Goal: Task Accomplishment & Management: Manage account settings

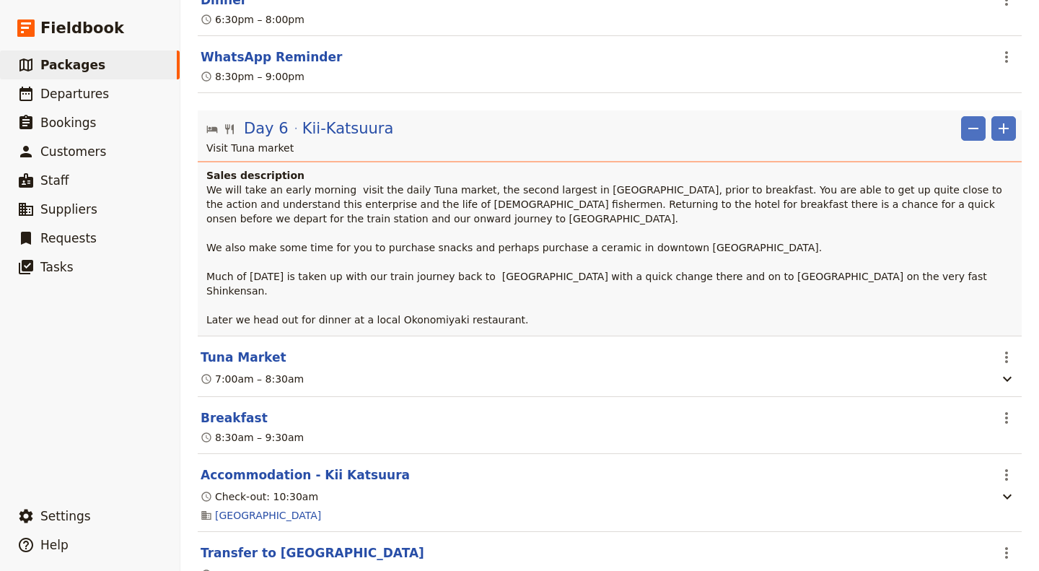
scroll to position [4537, 0]
click at [66, 61] on span "Packages" at bounding box center [72, 65] width 65 height 14
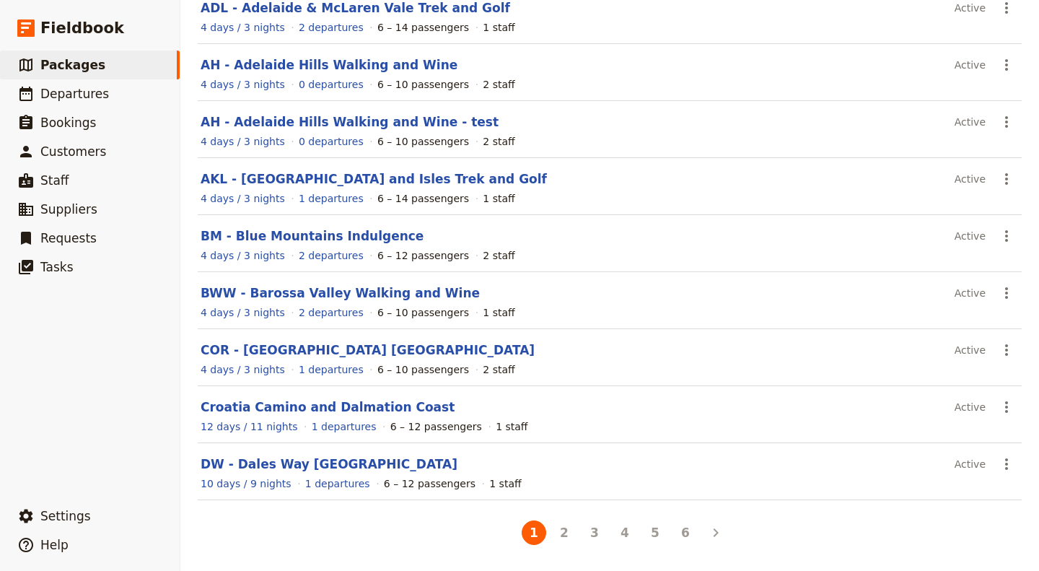
scroll to position [215, 0]
click at [62, 98] on span "Departures" at bounding box center [74, 94] width 69 height 14
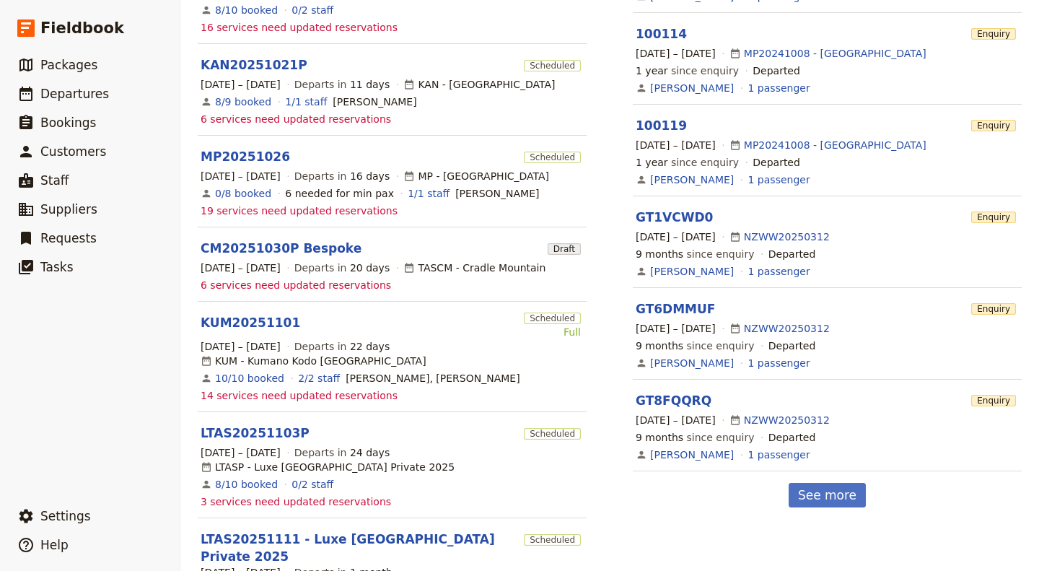
scroll to position [497, 0]
click at [227, 313] on link "KUM20251101" at bounding box center [251, 321] width 100 height 17
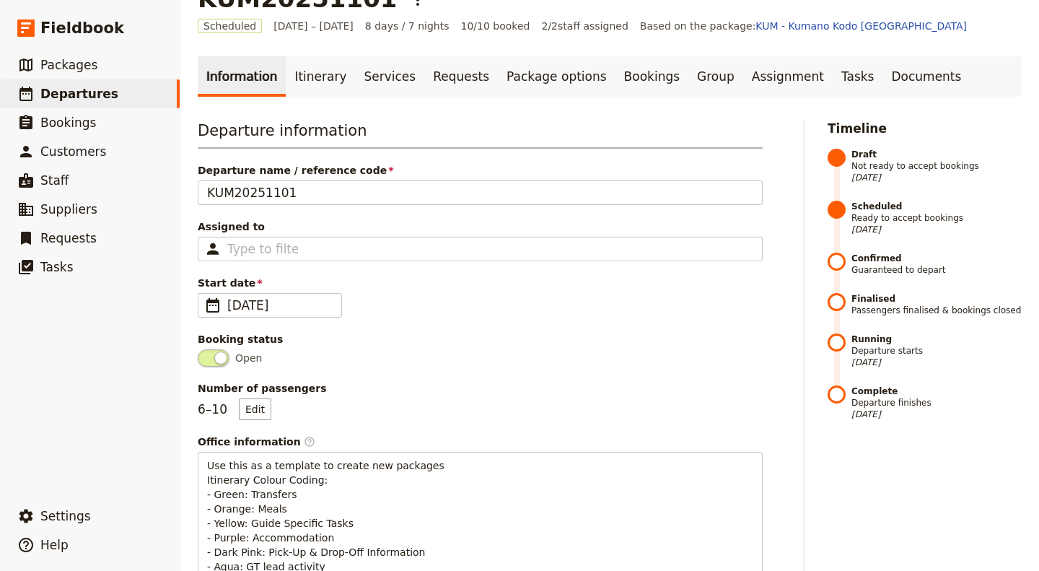
scroll to position [38, 0]
click at [309, 77] on link "Itinerary" at bounding box center [320, 77] width 69 height 40
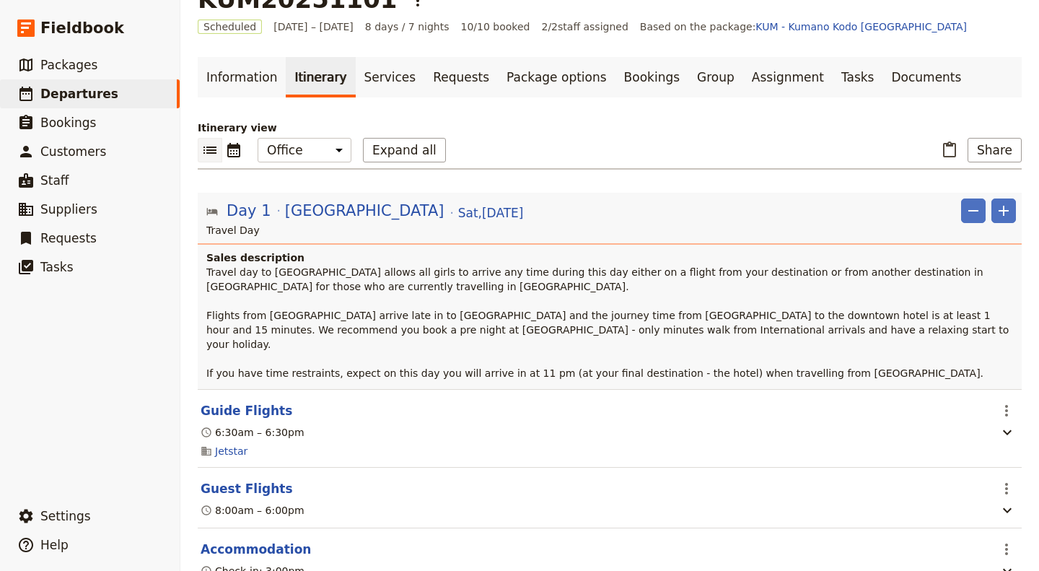
click at [375, 82] on link "Services" at bounding box center [390, 77] width 69 height 40
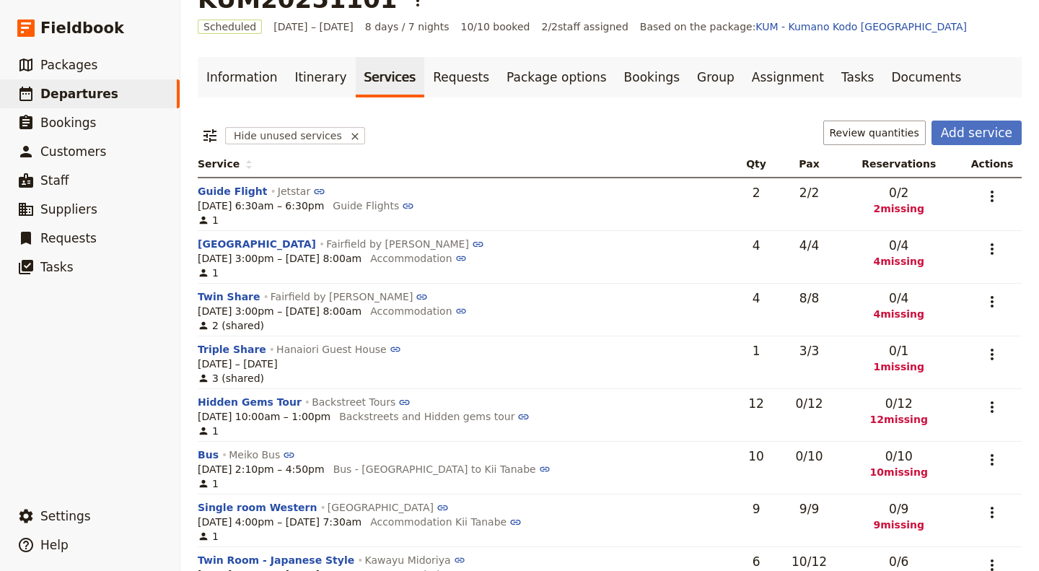
click at [219, 402] on button "Hidden Gems Tour" at bounding box center [250, 402] width 104 height 14
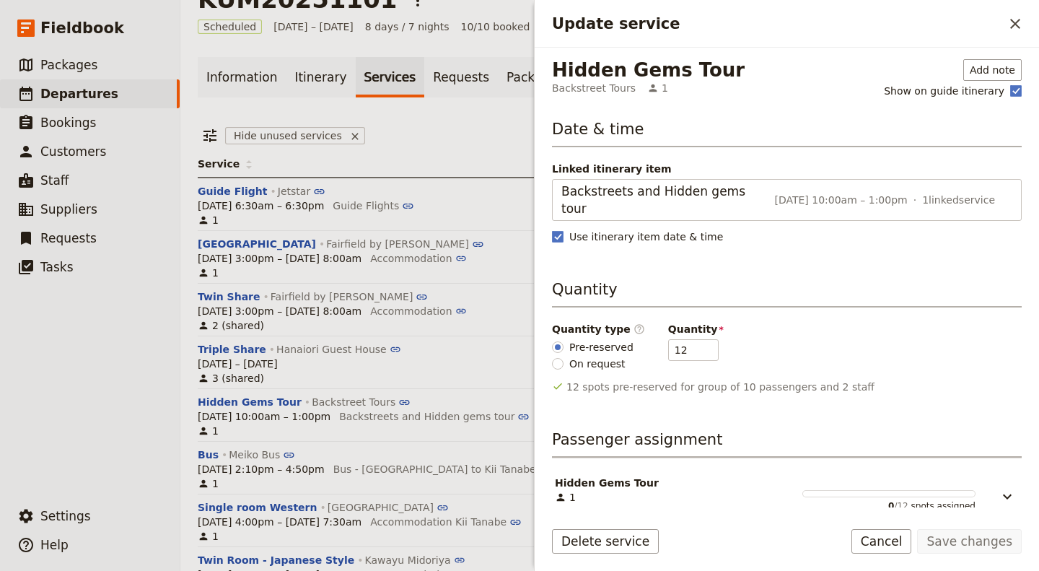
click at [113, 336] on ul "​ Packages ​ Departures ​ Bookings ​ Customers ​ Staff ​ Suppliers ​ Requests ​…" at bounding box center [90, 273] width 180 height 445
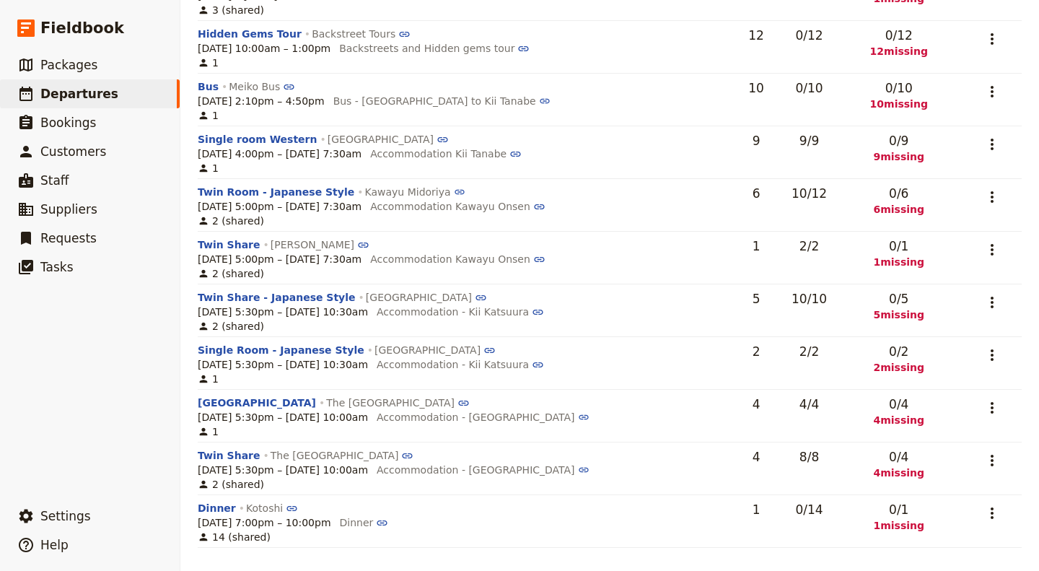
scroll to position [425, 0]
click at [297, 450] on link "The [GEOGRAPHIC_DATA]" at bounding box center [342, 456] width 143 height 12
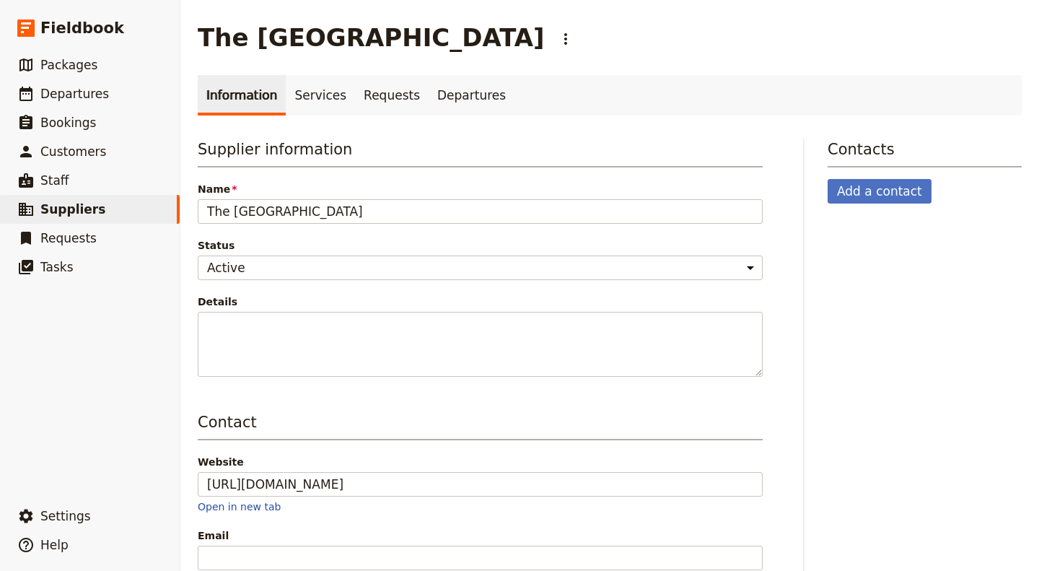
click at [229, 507] on link "Open in new tab" at bounding box center [239, 507] width 83 height 12
click at [308, 95] on link "Services" at bounding box center [320, 95] width 69 height 40
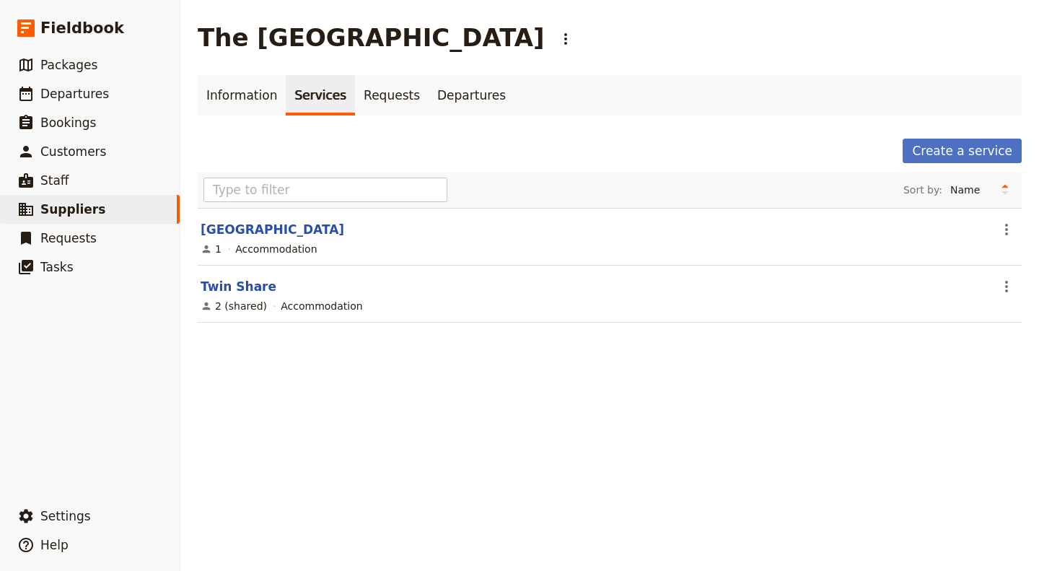
click at [367, 100] on link "Requests" at bounding box center [392, 95] width 74 height 40
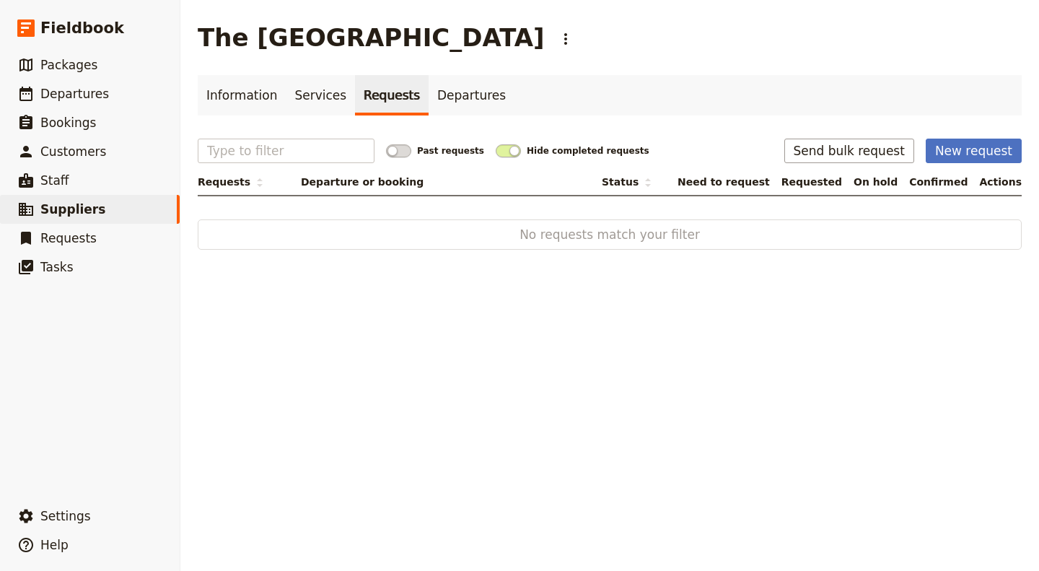
click at [452, 97] on link "Departures" at bounding box center [472, 95] width 86 height 40
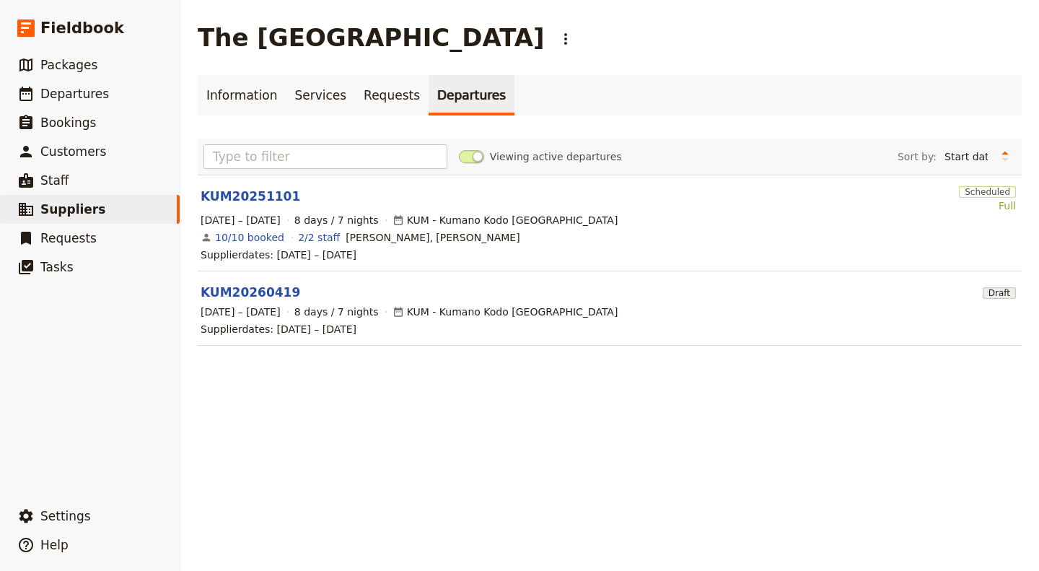
click at [237, 237] on link "10/10 booked" at bounding box center [249, 237] width 69 height 14
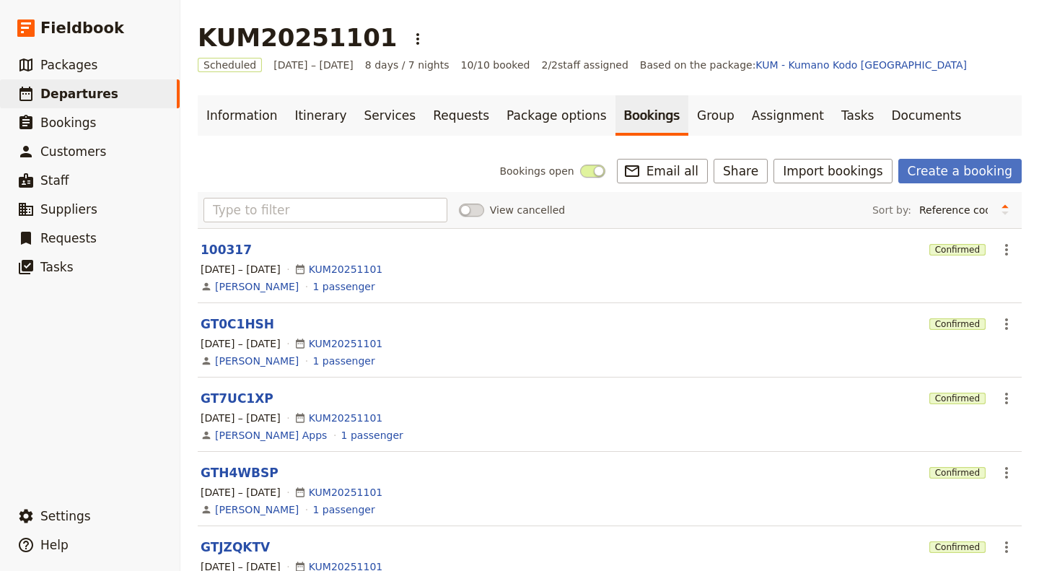
click at [688, 117] on link "Group" at bounding box center [715, 115] width 55 height 40
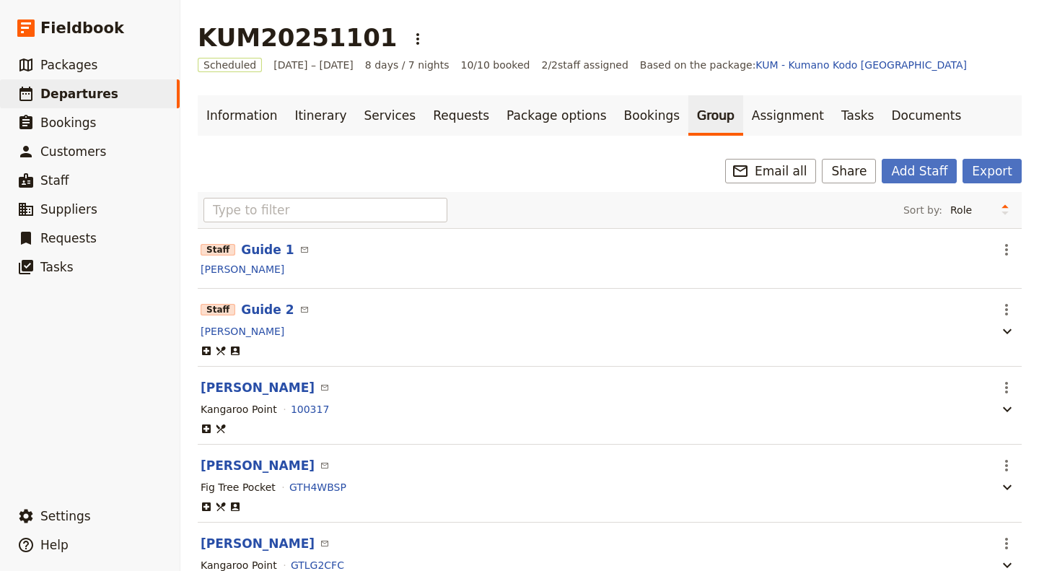
click at [743, 118] on link "Assignment" at bounding box center [787, 115] width 89 height 40
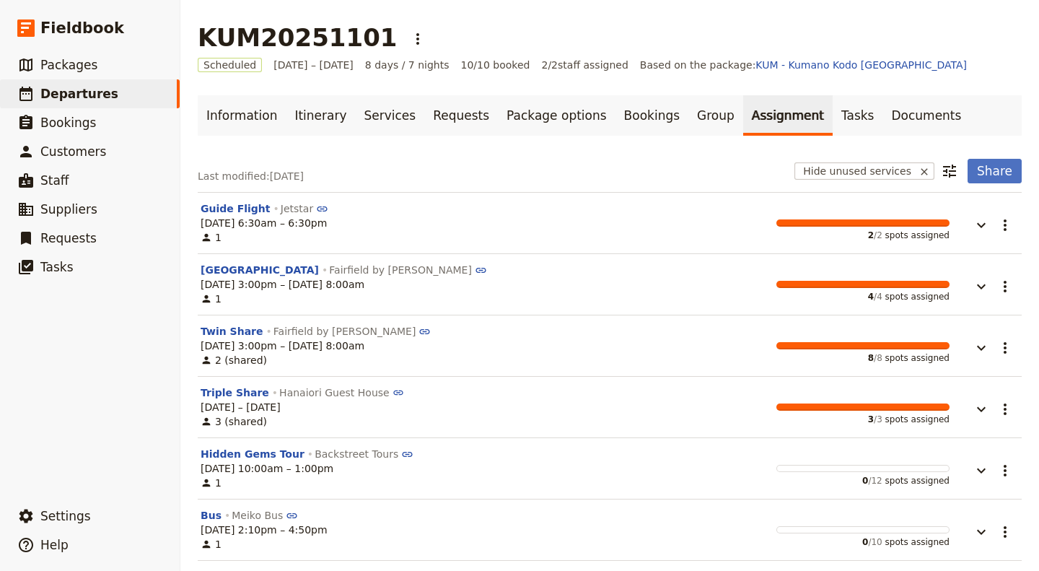
click at [833, 110] on link "Tasks" at bounding box center [858, 115] width 51 height 40
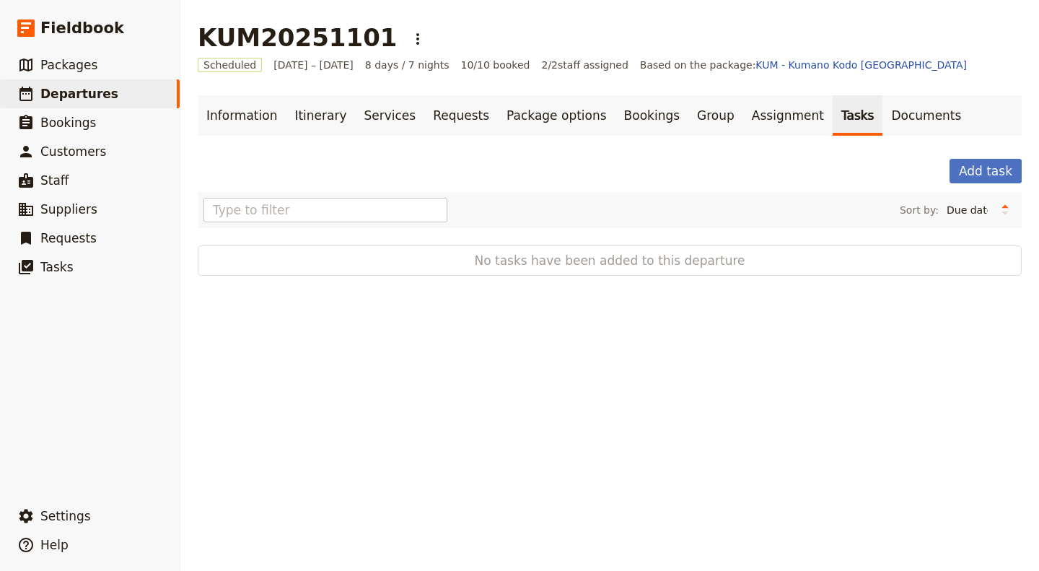
click at [883, 113] on link "Documents" at bounding box center [926, 115] width 87 height 40
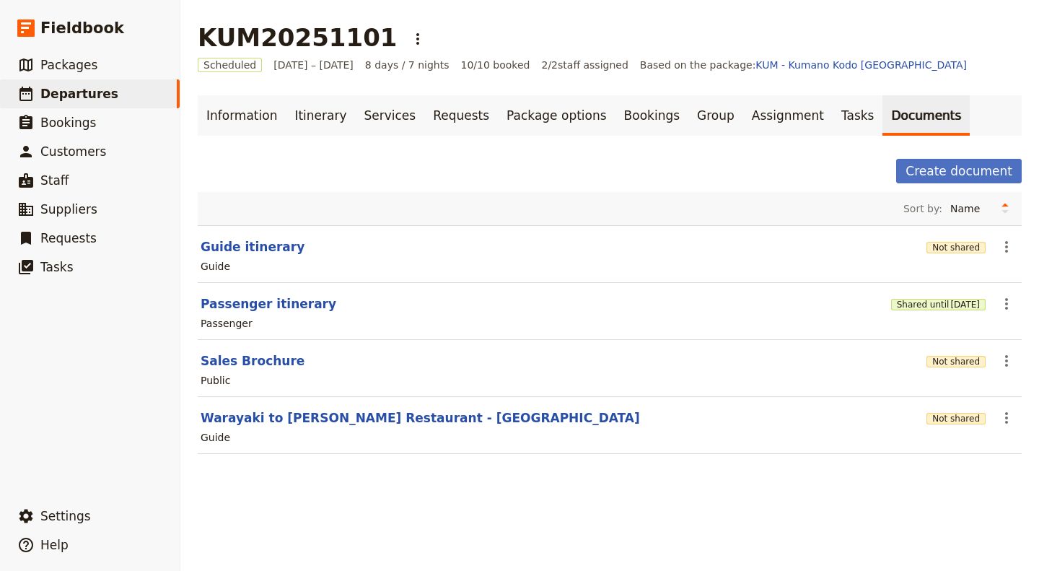
click at [261, 421] on button "Warayaki to [PERSON_NAME] Restaurant - [GEOGRAPHIC_DATA]" at bounding box center [421, 417] width 440 height 17
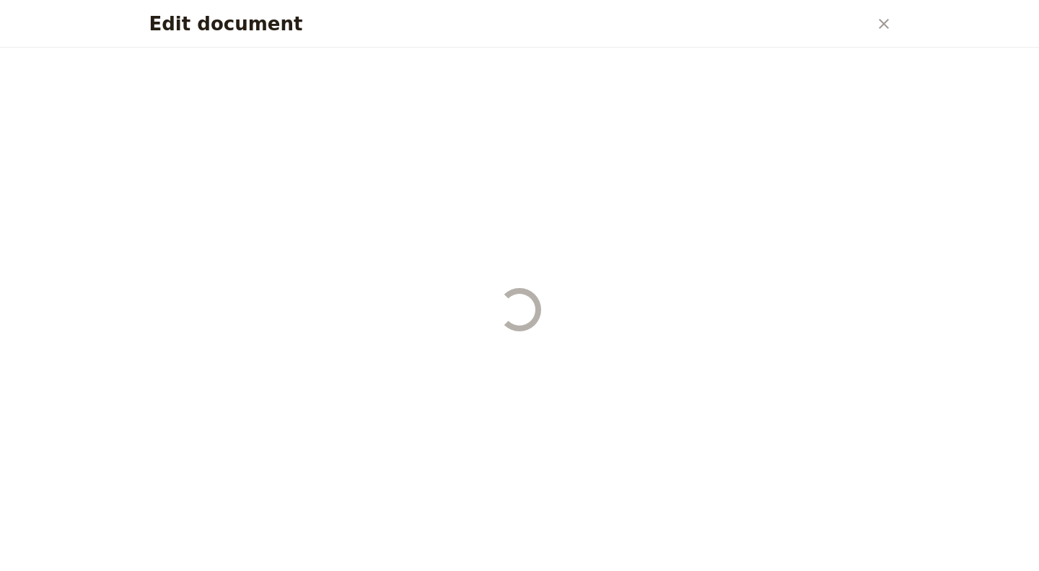
select select "STAFF"
select select "RUN_SHEET"
select select "DEFAULT"
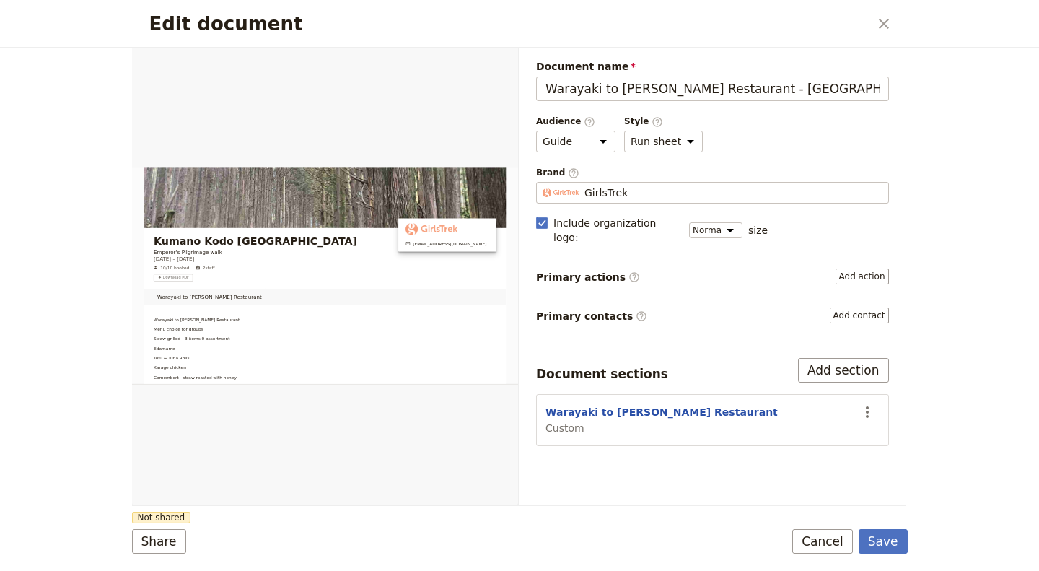
click at [175, 341] on div "Edit document" at bounding box center [325, 276] width 386 height 458
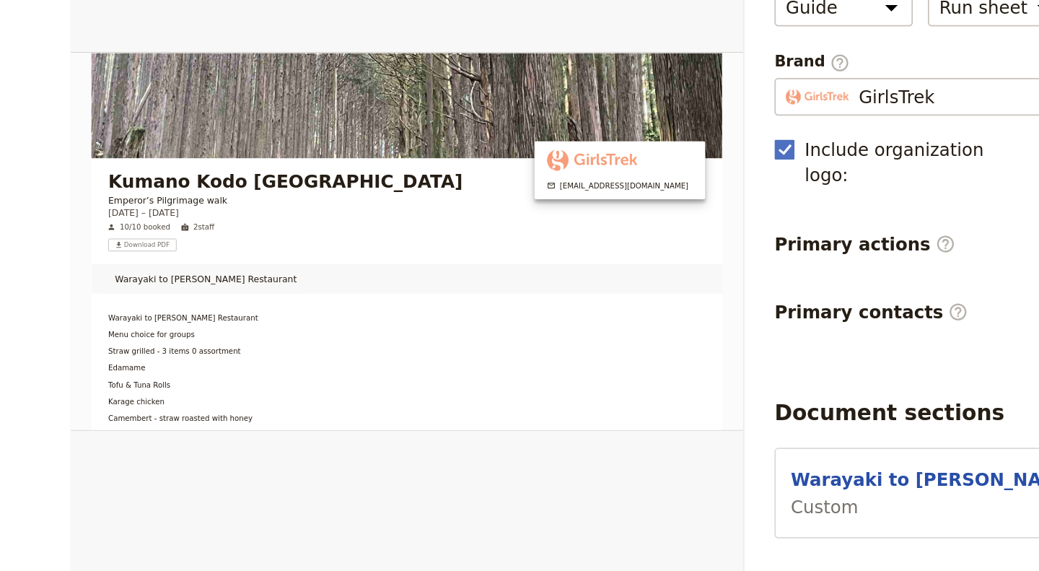
drag, startPoint x: 151, startPoint y: 315, endPoint x: 218, endPoint y: 372, distance: 88.1
click at [218, 372] on div "Edit document" at bounding box center [325, 276] width 386 height 458
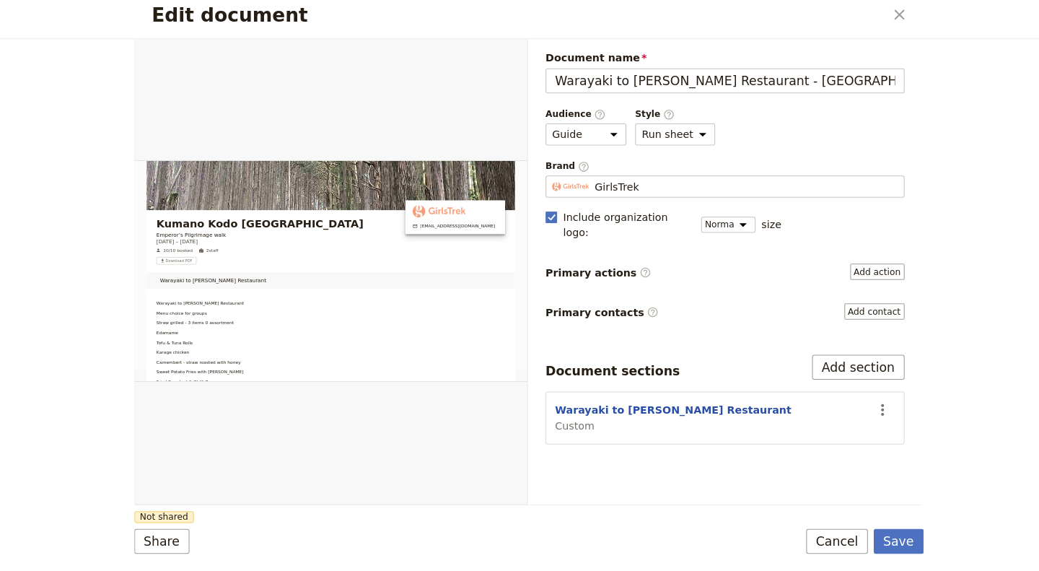
scroll to position [30, 0]
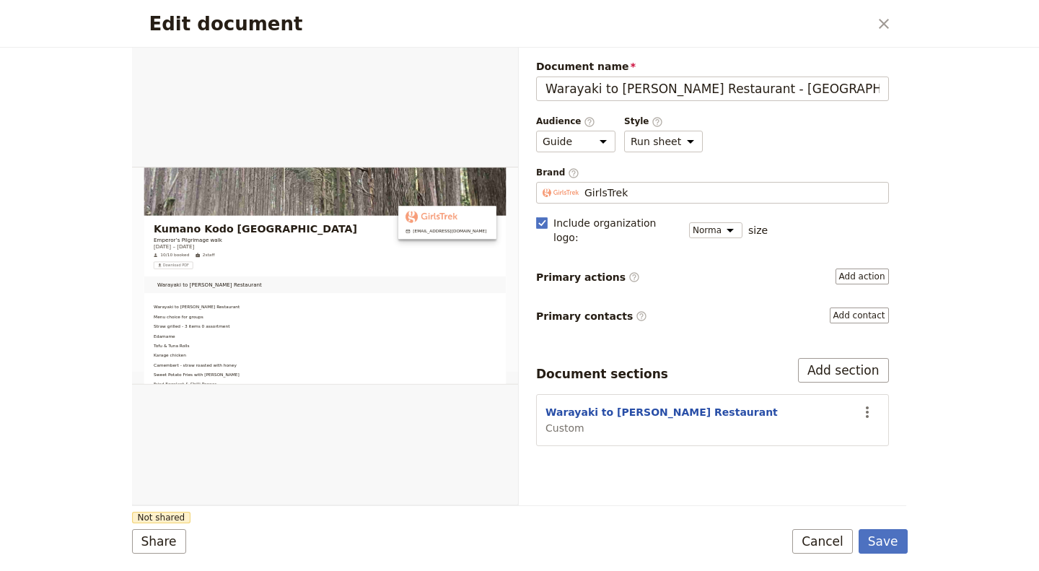
click at [616, 405] on button "Warayaki to [PERSON_NAME] Restaurant" at bounding box center [662, 412] width 232 height 14
select select "CUSTOM"
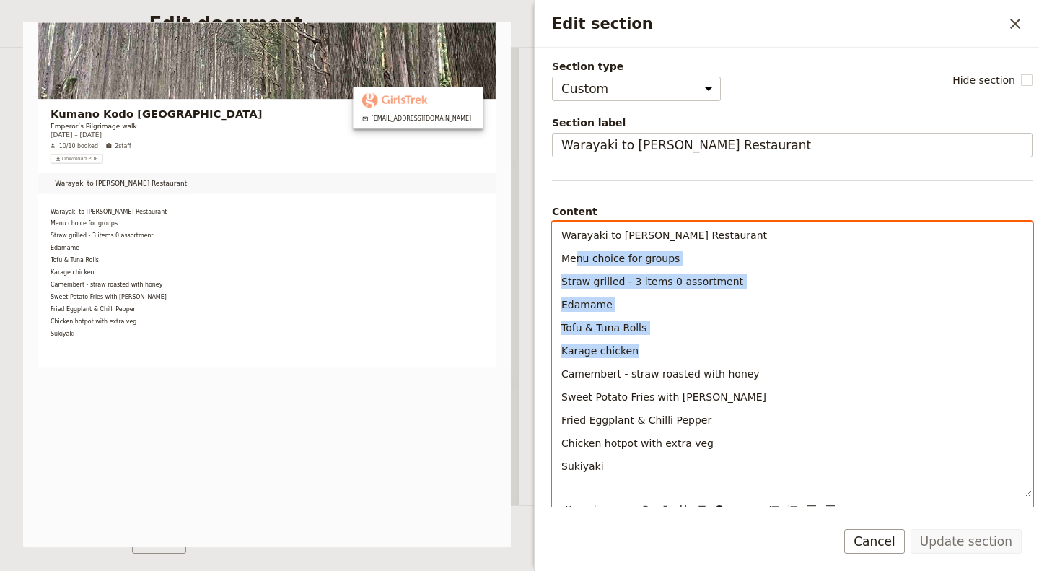
drag, startPoint x: 574, startPoint y: 243, endPoint x: 658, endPoint y: 336, distance: 125.7
click at [658, 336] on div "Warayaki to Mizutaki Aoi Restaurant Menu choice for groups Straw grilled - 3 it…" at bounding box center [792, 359] width 479 height 274
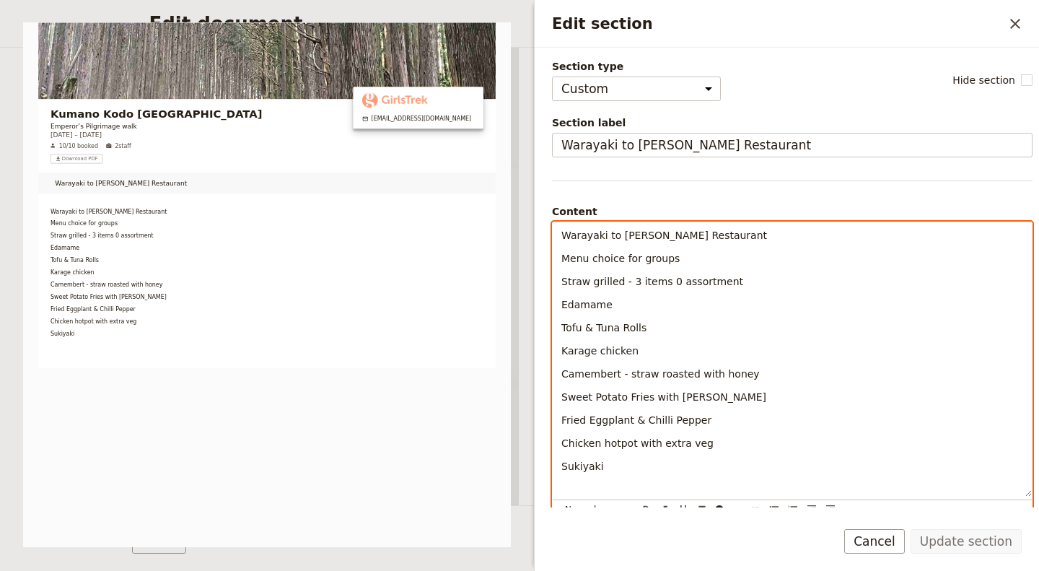
click at [563, 232] on span "Warayaki to [PERSON_NAME] Restaurant" at bounding box center [664, 235] width 206 height 12
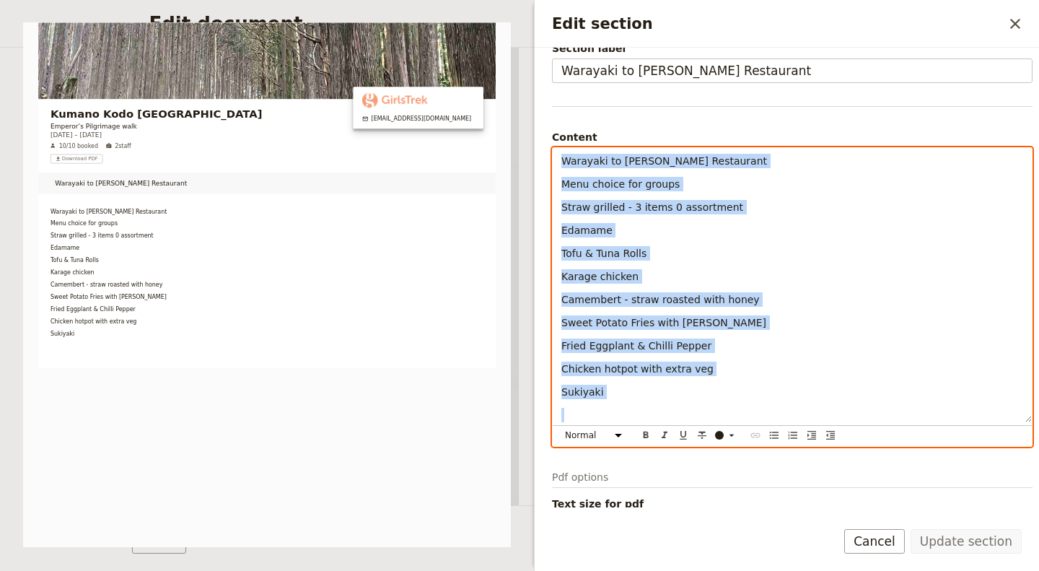
scroll to position [105, 0]
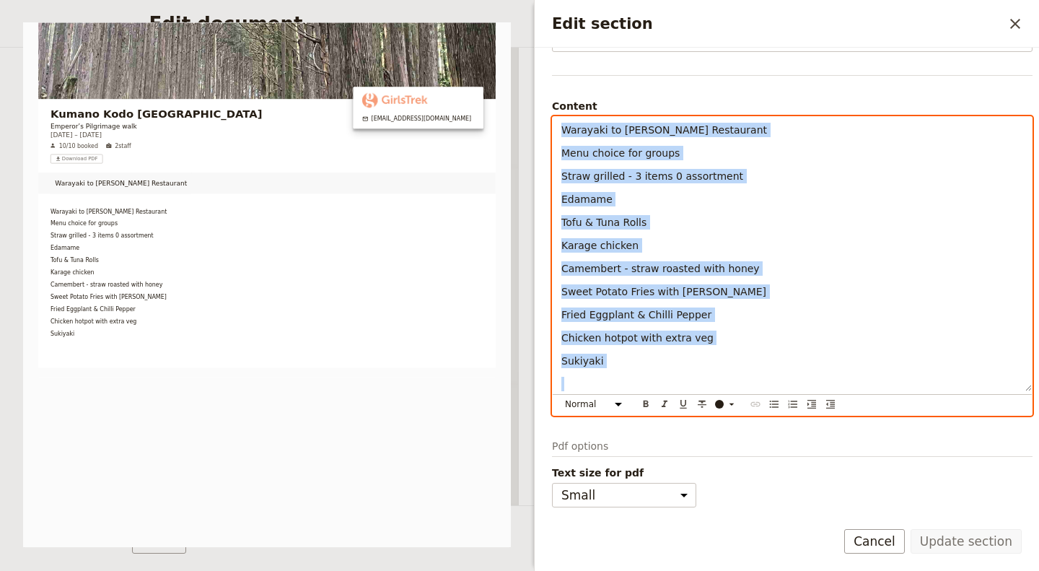
drag, startPoint x: 564, startPoint y: 231, endPoint x: 742, endPoint y: 527, distance: 345.4
click at [742, 527] on form "Section type Cover page Day summary Itinerary Group details Contact details Sup…" at bounding box center [787, 309] width 504 height 523
click at [792, 222] on p "Tofu & Tuna Rolls" at bounding box center [792, 222] width 462 height 14
drag, startPoint x: 560, startPoint y: 130, endPoint x: 698, endPoint y: 387, distance: 291.6
click at [698, 387] on div "Warayaki to Mizutaki Aoi Restaurant Menu choice for groups Straw grilled - 3 it…" at bounding box center [792, 254] width 479 height 274
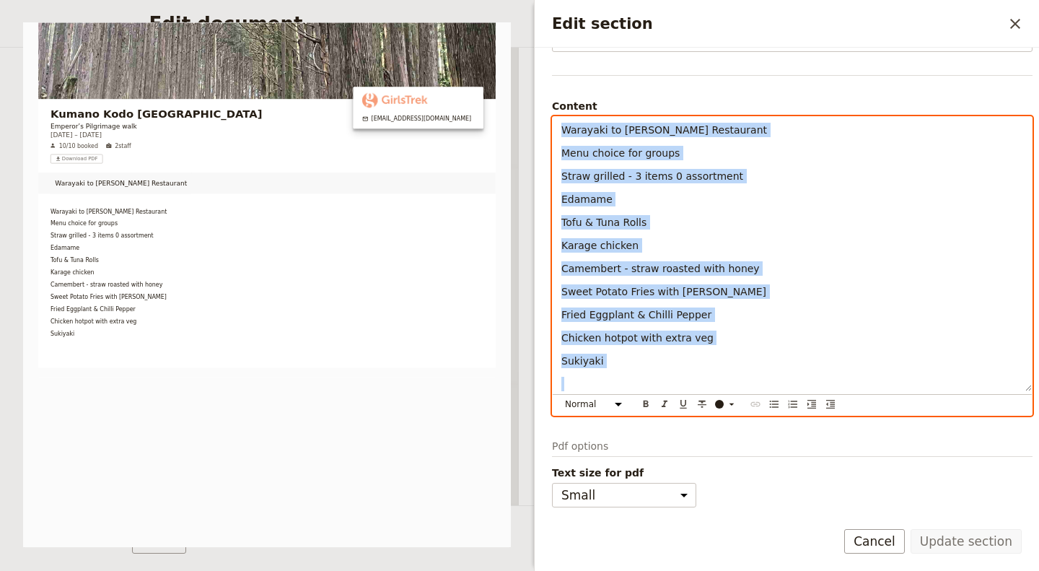
copy div "Warayaki to Mizutaki Aoi Restaurant Menu choice for groups Straw grilled - 3 it…"
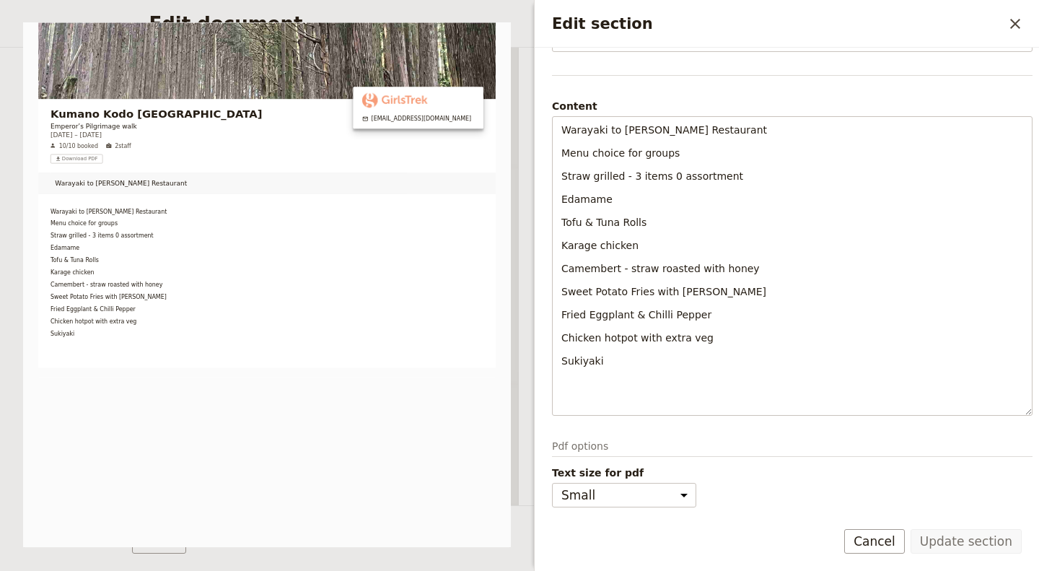
click at [375, 253] on div "Kumano Kodo Japan Emperor’s Pilgrimage walk [DATE] – [DATE] 10/10 booked 2 staf…" at bounding box center [267, 284] width 488 height 525
click at [1020, 25] on icon "Close drawer" at bounding box center [1015, 23] width 17 height 17
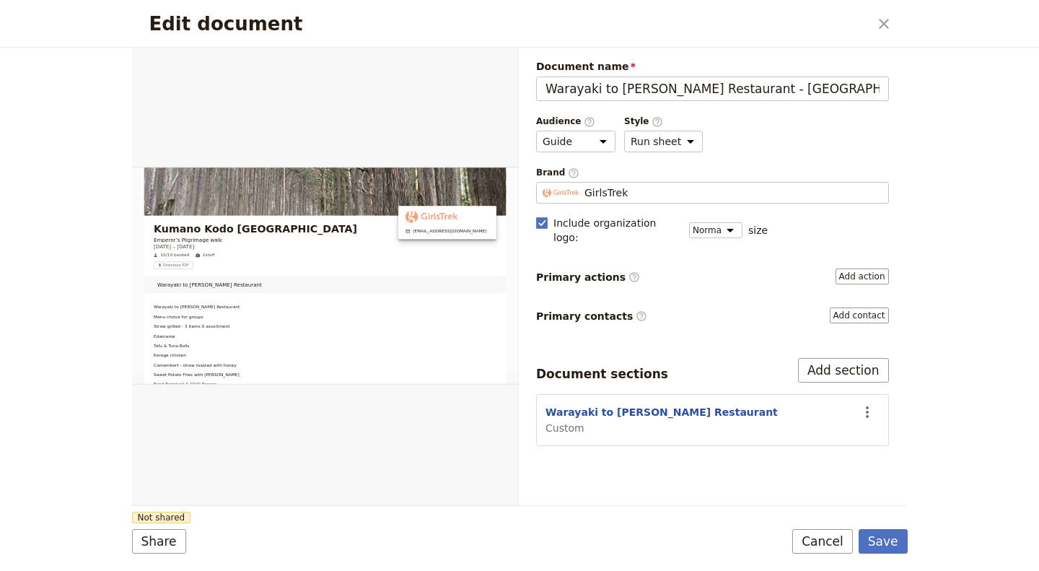
scroll to position [0, 0]
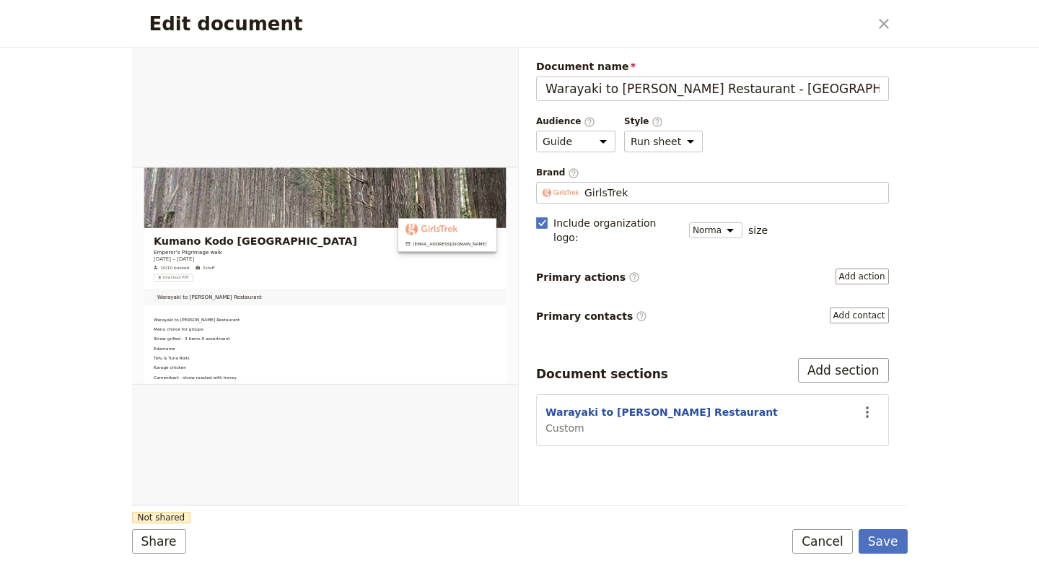
click at [883, 14] on button "​" at bounding box center [884, 24] width 25 height 25
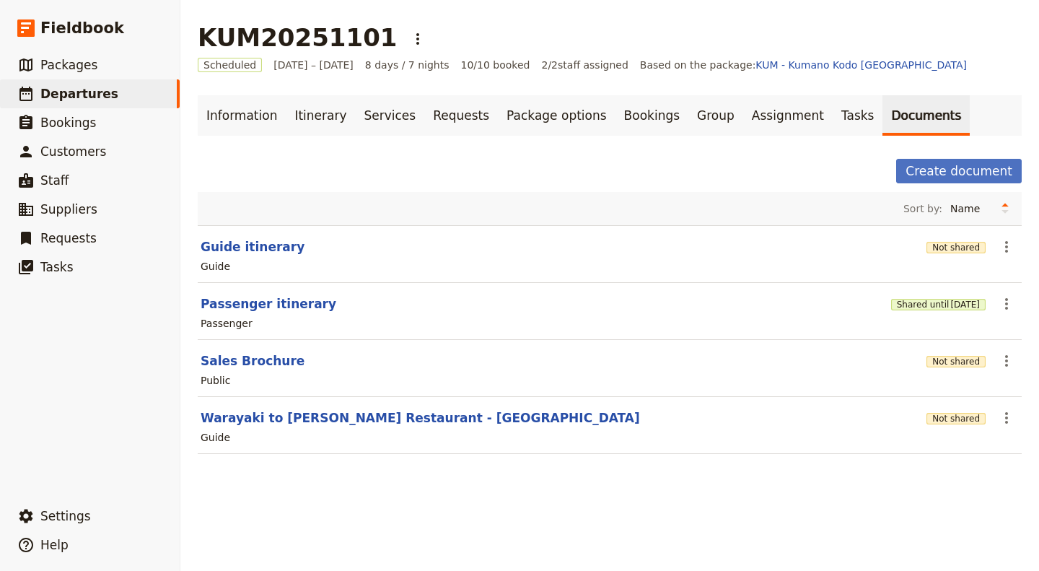
click at [266, 305] on button "Passenger itinerary" at bounding box center [269, 303] width 136 height 17
select select "PASSENGER"
select select "RUN_SHEET"
select select "DEFAULT"
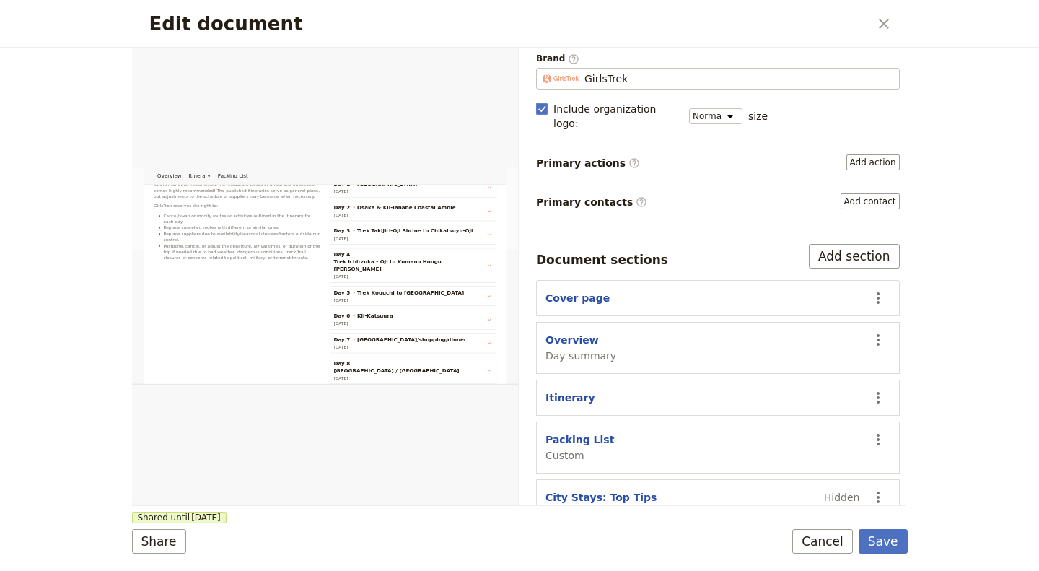
scroll to position [131, 0]
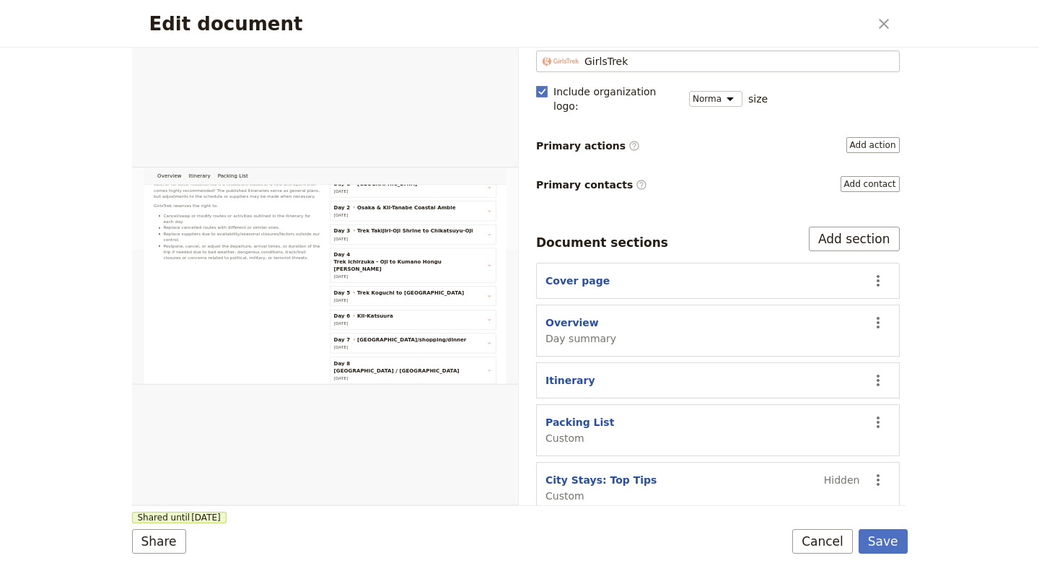
click at [559, 373] on button "Itinerary" at bounding box center [571, 380] width 50 height 14
select select "ITINERARY"
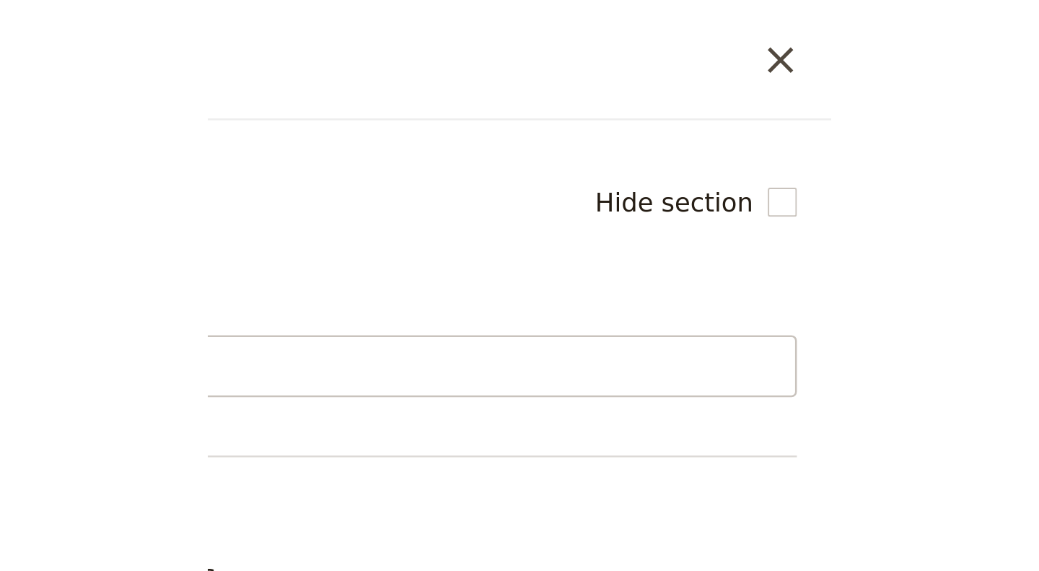
scroll to position [0, 0]
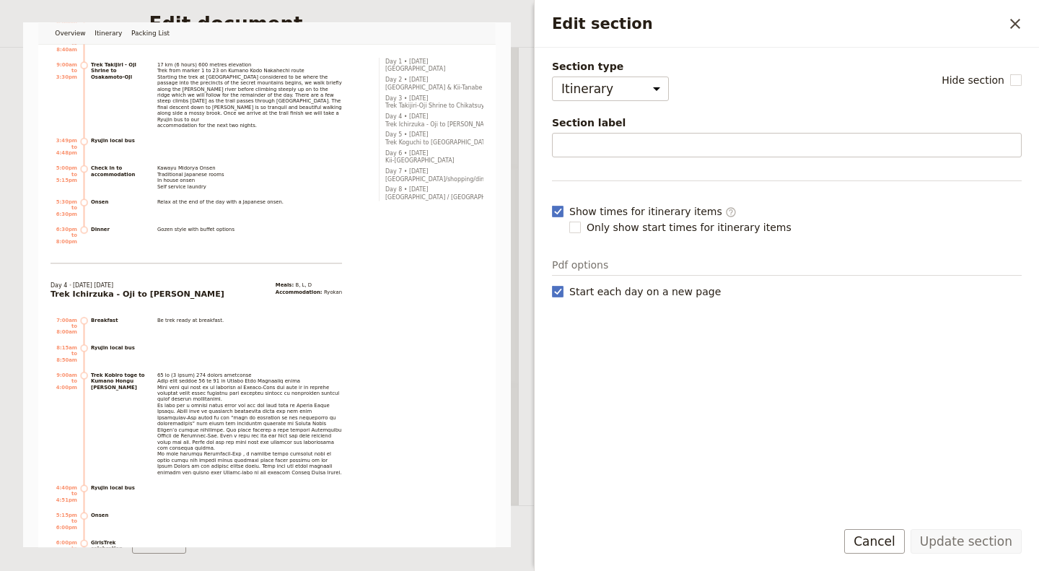
drag, startPoint x: 886, startPoint y: 541, endPoint x: 937, endPoint y: 426, distance: 126.0
click at [937, 426] on div "Section type Cover page Day summary Itinerary Custom Hide section Section label…" at bounding box center [787, 282] width 470 height 447
click at [881, 536] on button "Cancel" at bounding box center [874, 541] width 61 height 25
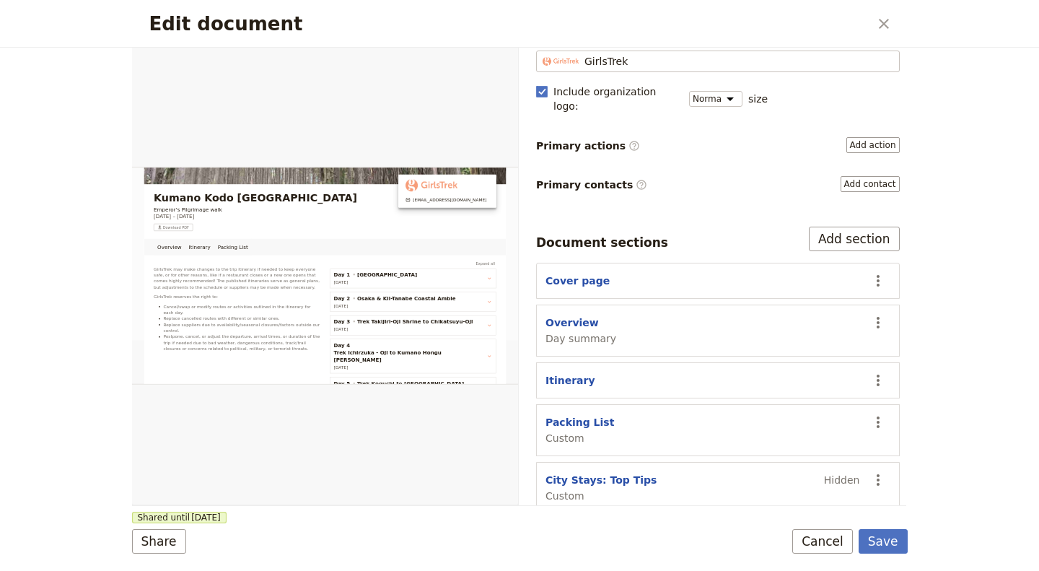
scroll to position [111, 0]
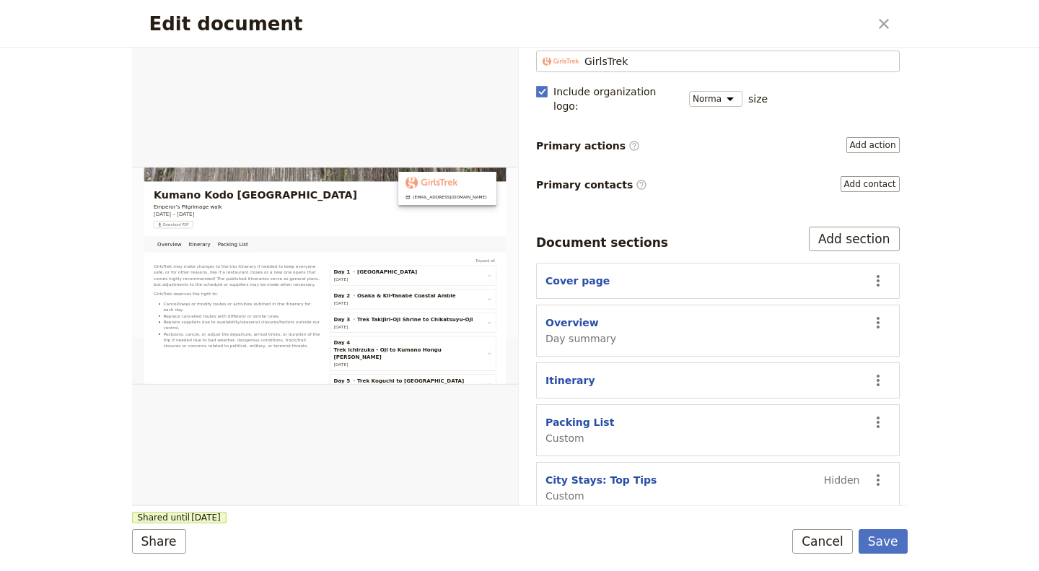
click at [558, 373] on button "Itinerary" at bounding box center [571, 380] width 50 height 14
select select "ITINERARY"
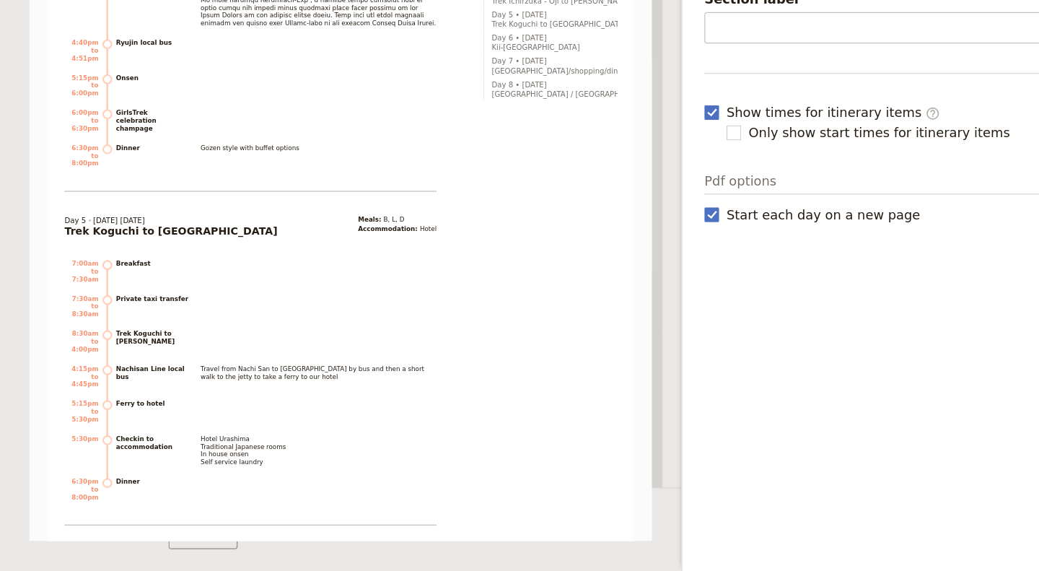
scroll to position [0, 0]
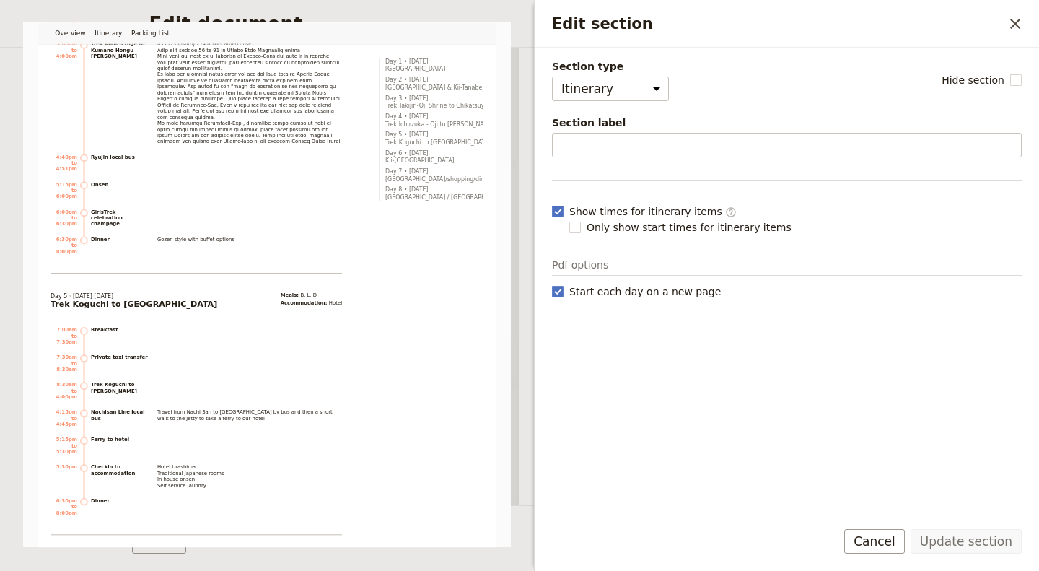
click at [883, 535] on button "Cancel" at bounding box center [874, 541] width 61 height 25
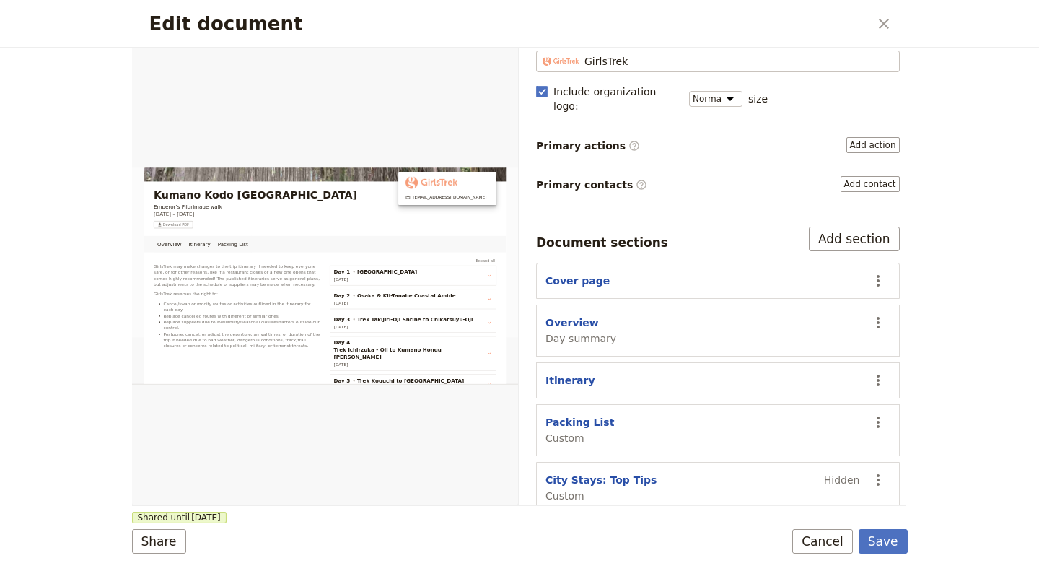
click at [556, 315] on button "Overview" at bounding box center [572, 322] width 53 height 14
select select "DAY_SUMMARY"
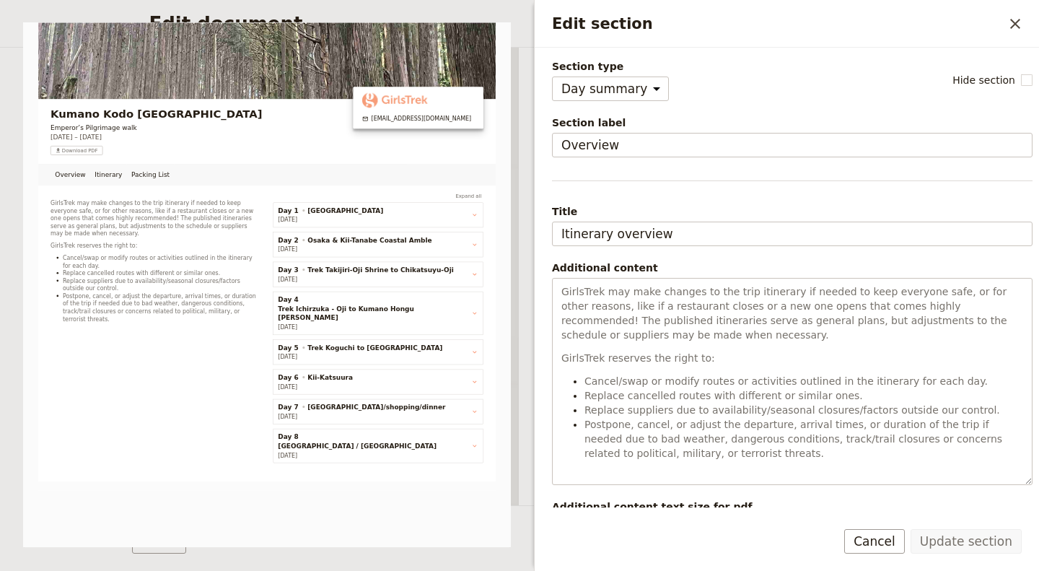
click at [637, 88] on select "Cover page Day summary Itinerary Custom" at bounding box center [610, 88] width 117 height 25
click at [474, 214] on div "Kumano Kodo Japan Emperor’s Pilgrimage walk [DATE] – [DATE] ​ Download PDF [EMA…" at bounding box center [267, 284] width 488 height 525
click at [352, 359] on div "Kumano Kodo Japan Emperor’s Pilgrimage walk [DATE] – [DATE] ​ Download PDF [EMA…" at bounding box center [267, 284] width 488 height 525
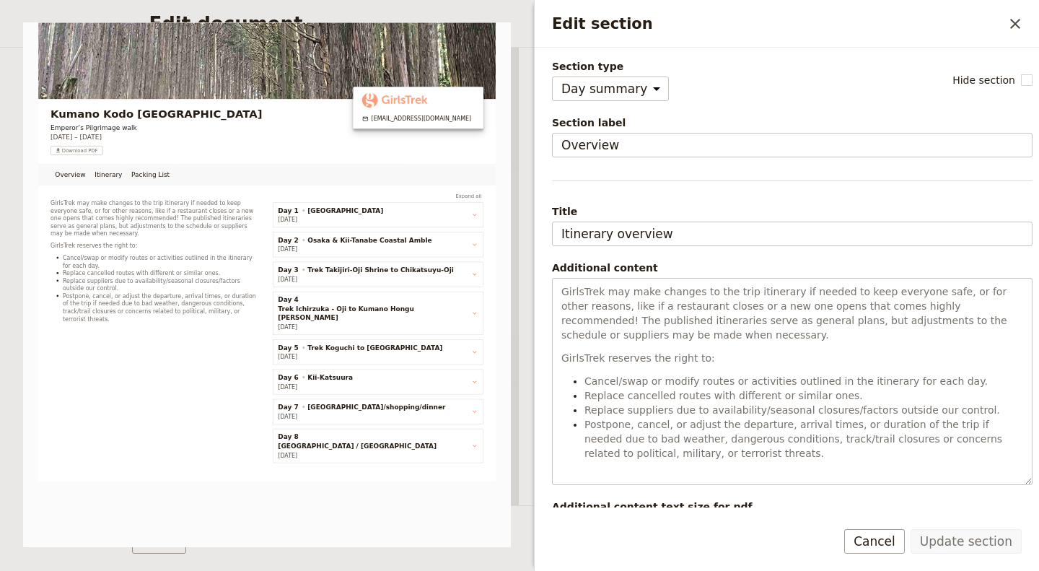
click at [472, 342] on div "Kumano Kodo Japan Emperor’s Pilgrimage walk [DATE] – [DATE] ​ Download PDF [EMA…" at bounding box center [267, 284] width 488 height 525
click at [1017, 22] on icon "Close drawer" at bounding box center [1015, 24] width 10 height 10
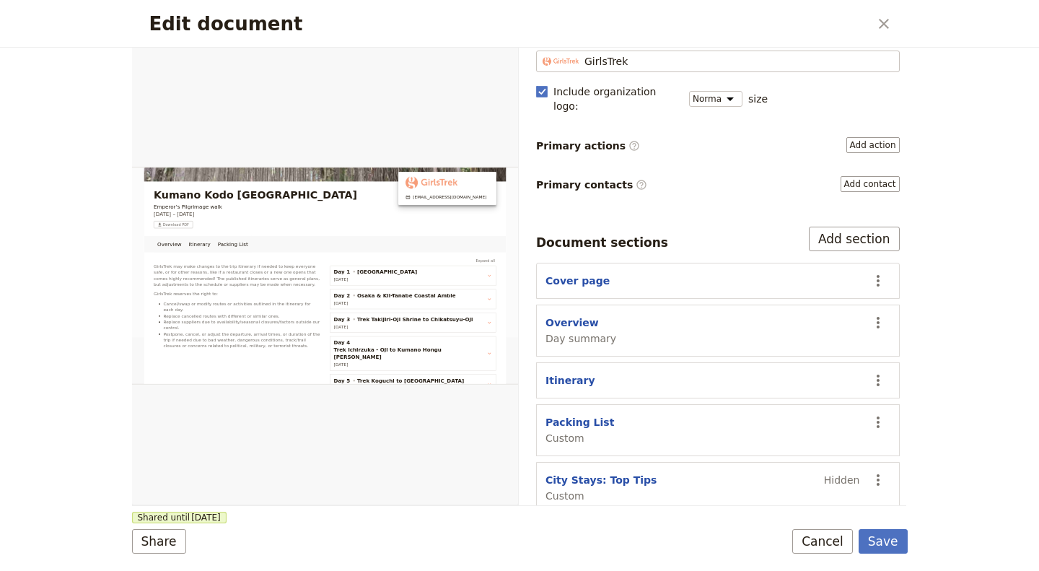
click at [574, 473] on button "City Stays: Top Tips" at bounding box center [601, 480] width 111 height 14
select select "CUSTOM"
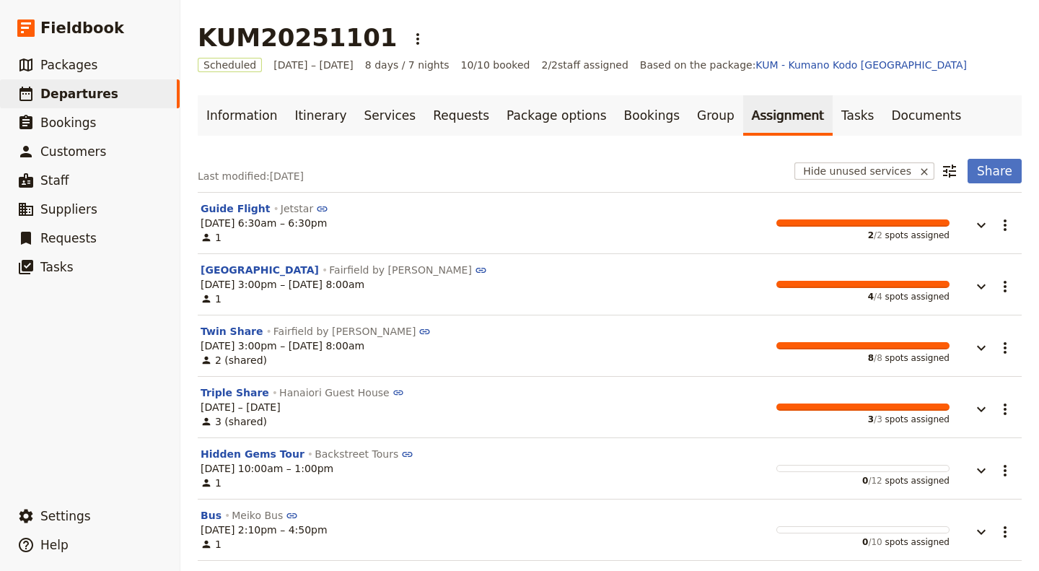
click at [743, 112] on link "Assignment" at bounding box center [787, 115] width 89 height 40
click at [688, 113] on link "Group" at bounding box center [715, 115] width 55 height 40
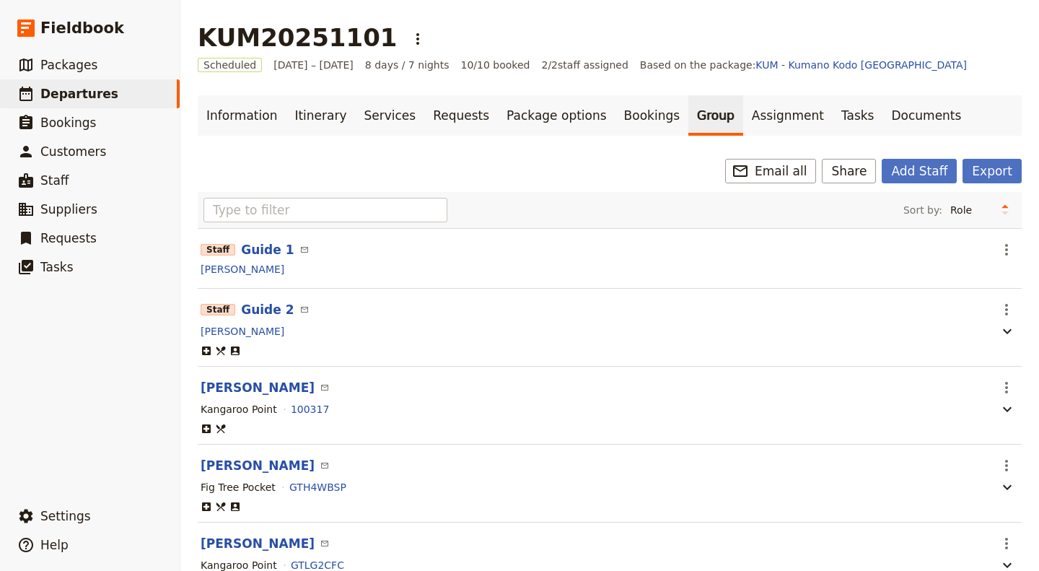
click at [833, 113] on link "Tasks" at bounding box center [858, 115] width 51 height 40
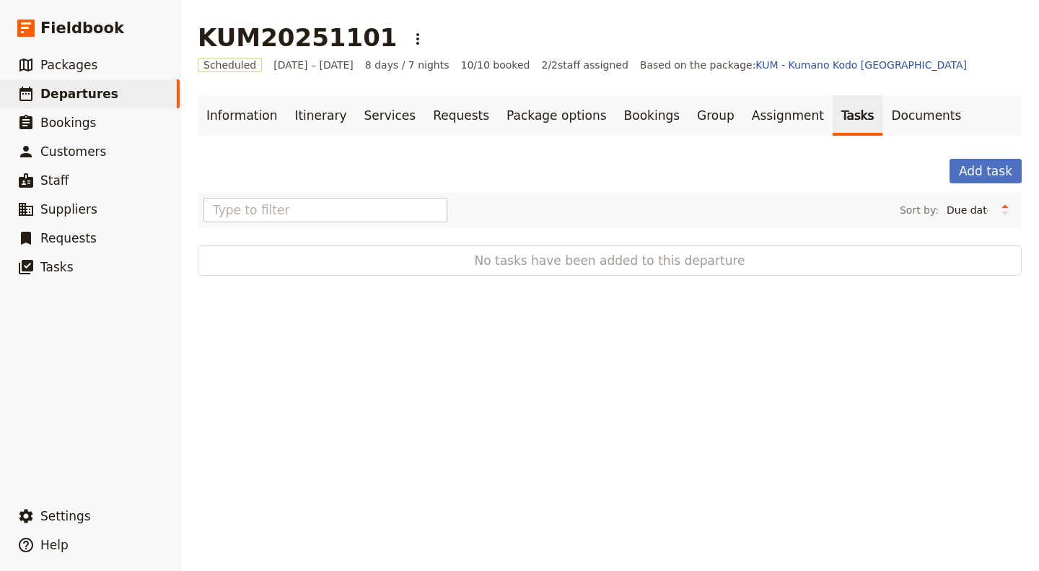
click at [883, 110] on link "Documents" at bounding box center [926, 115] width 87 height 40
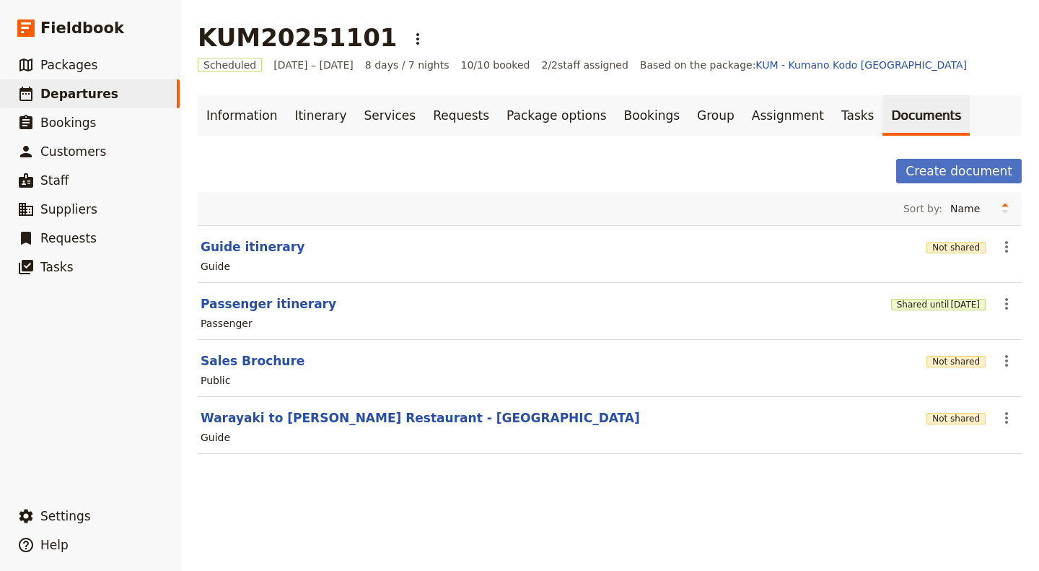
click at [240, 304] on button "Passenger itinerary" at bounding box center [269, 303] width 136 height 17
select select "PASSENGER"
select select "RUN_SHEET"
select select "DEFAULT"
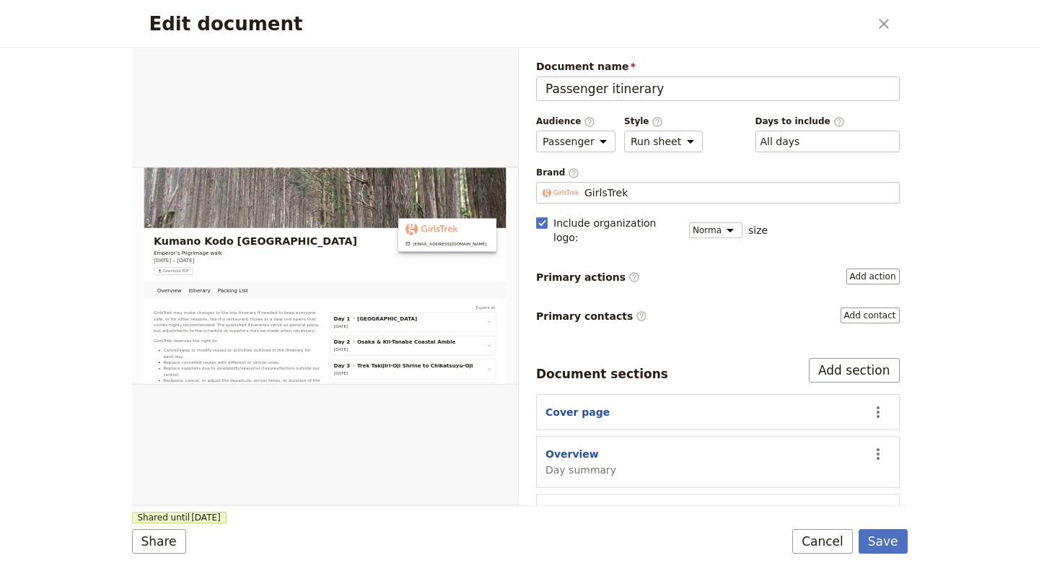
click at [883, 536] on button "Save" at bounding box center [883, 541] width 49 height 25
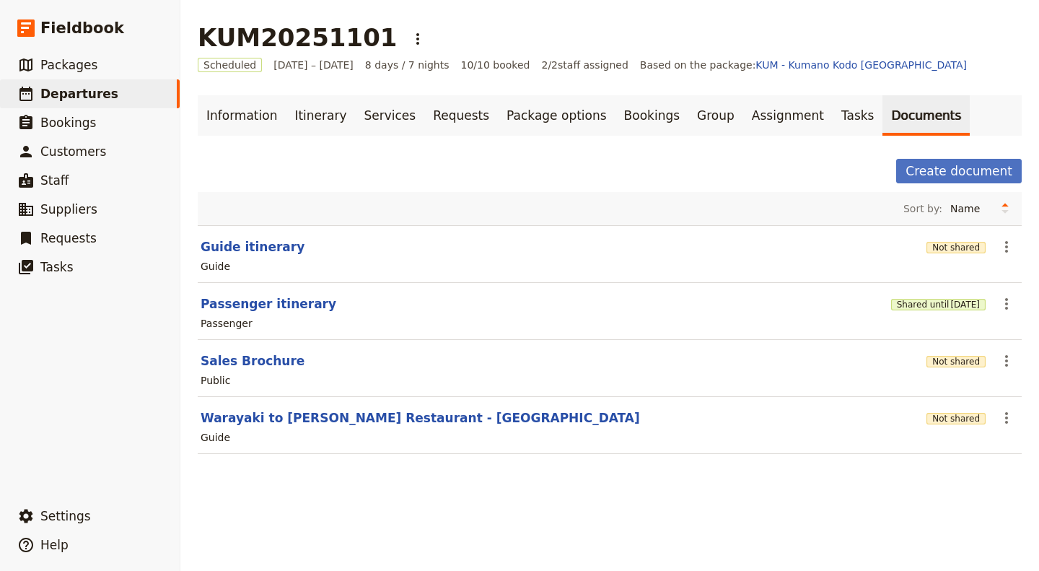
click at [232, 242] on button "Guide itinerary" at bounding box center [253, 246] width 104 height 17
select select "STAFF"
select select "RUN_SHEET"
select select "DEFAULT"
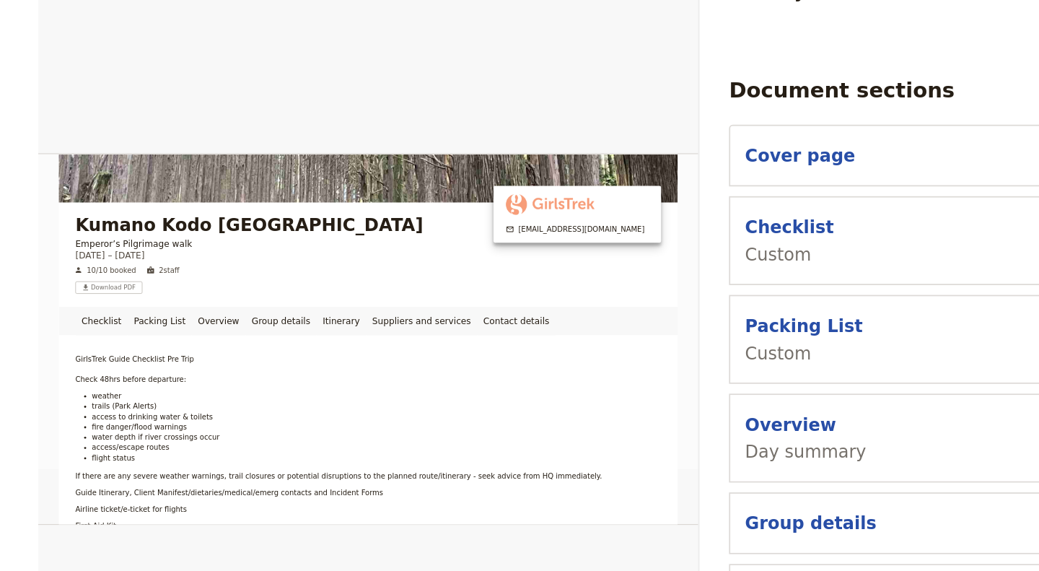
scroll to position [115, 0]
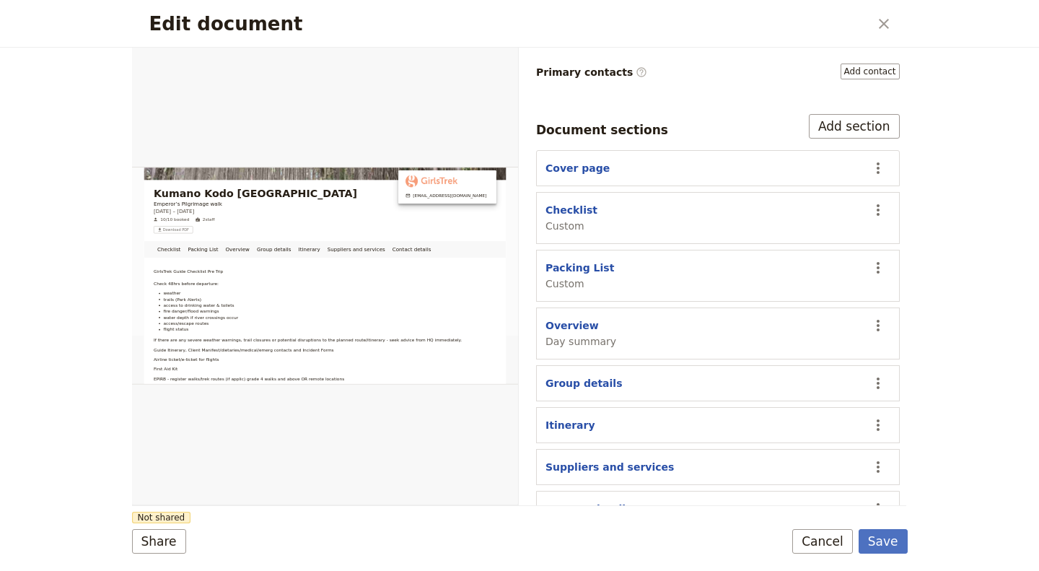
click at [564, 318] on button "Overview" at bounding box center [572, 325] width 53 height 14
select select "DAY_SUMMARY"
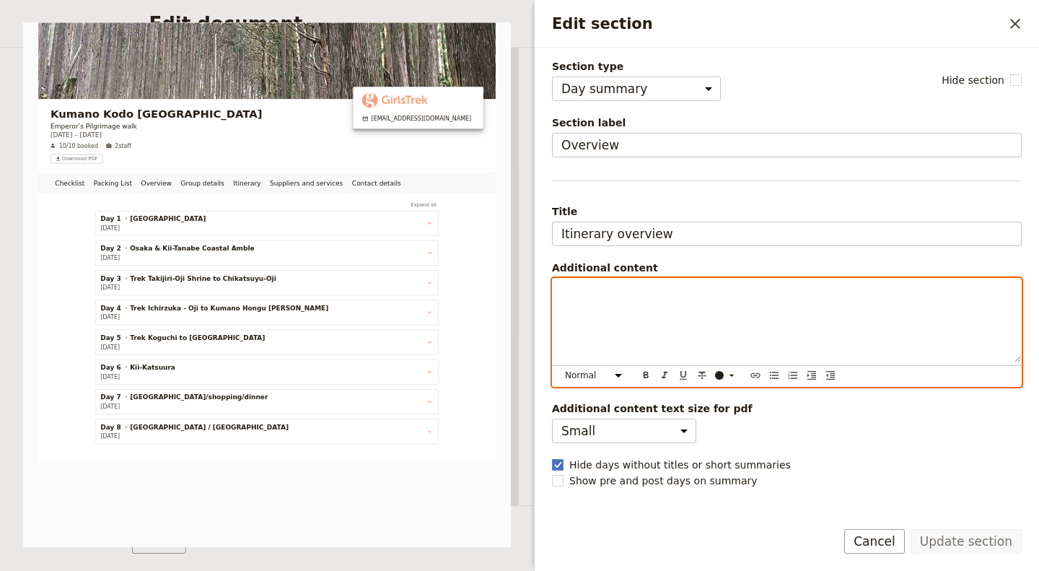
click at [812, 341] on div "Edit section" at bounding box center [787, 321] width 468 height 84
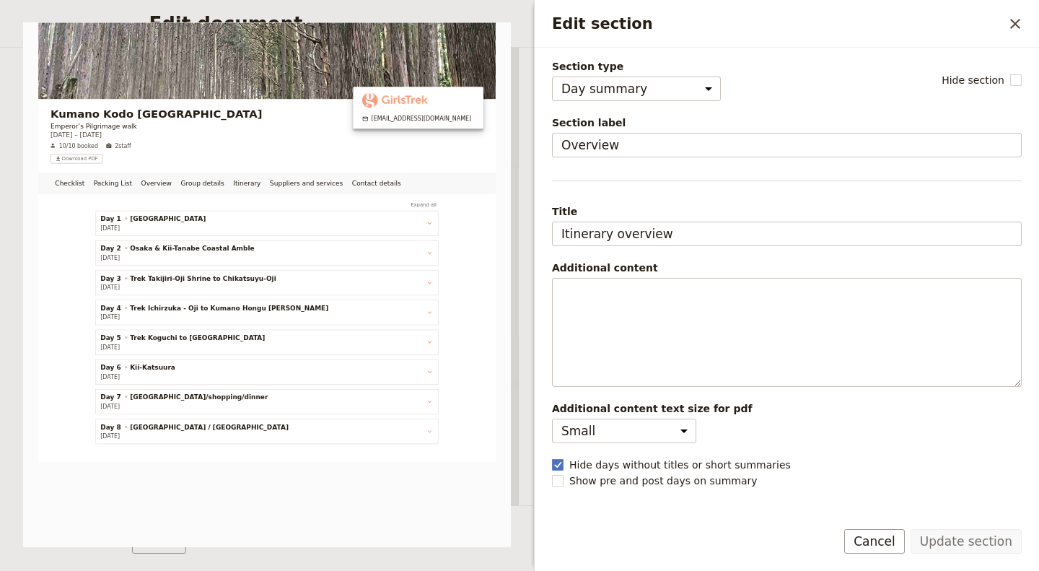
click at [1019, 21] on icon "Close drawer" at bounding box center [1015, 23] width 17 height 17
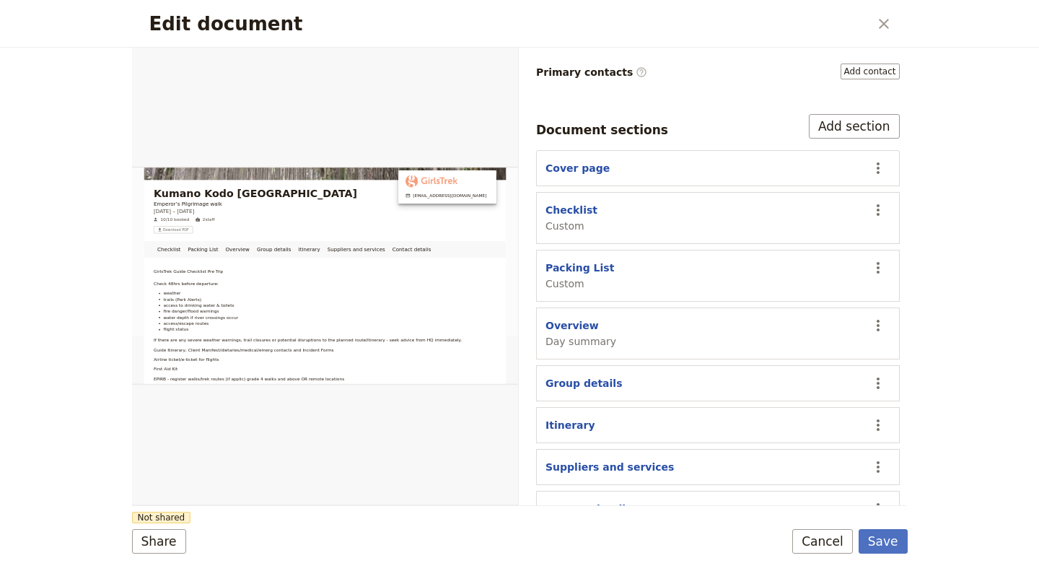
click at [561, 376] on button "Group details" at bounding box center [584, 383] width 76 height 14
select select "GROUP_DETAILS"
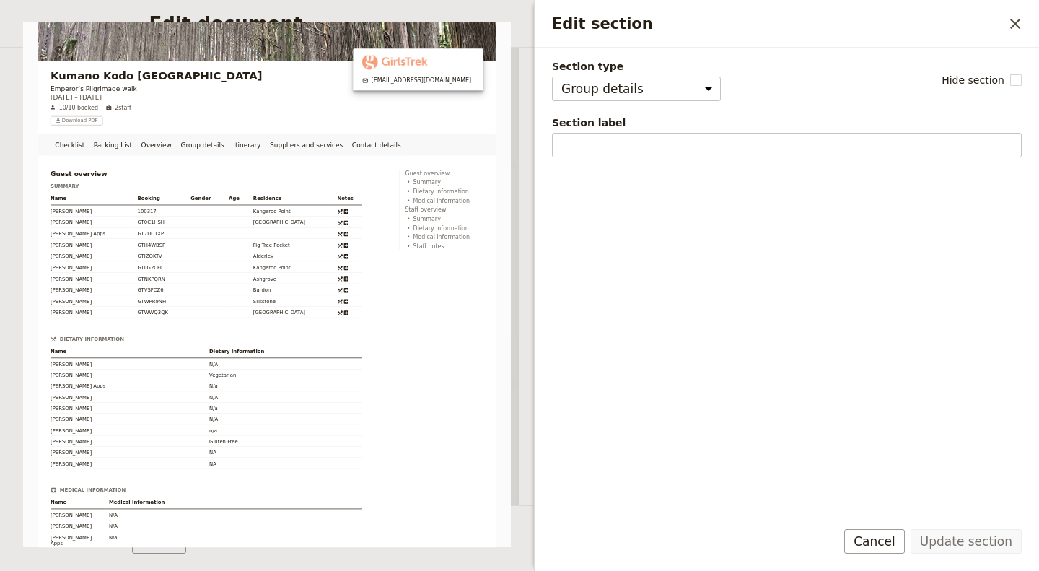
scroll to position [0, 0]
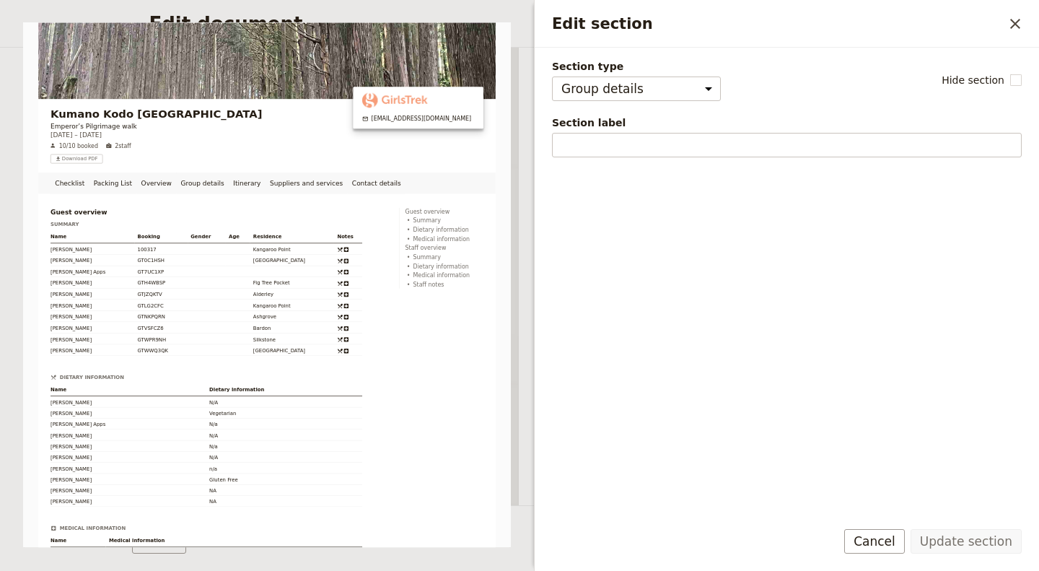
click at [1011, 23] on icon "Close drawer" at bounding box center [1015, 23] width 17 height 17
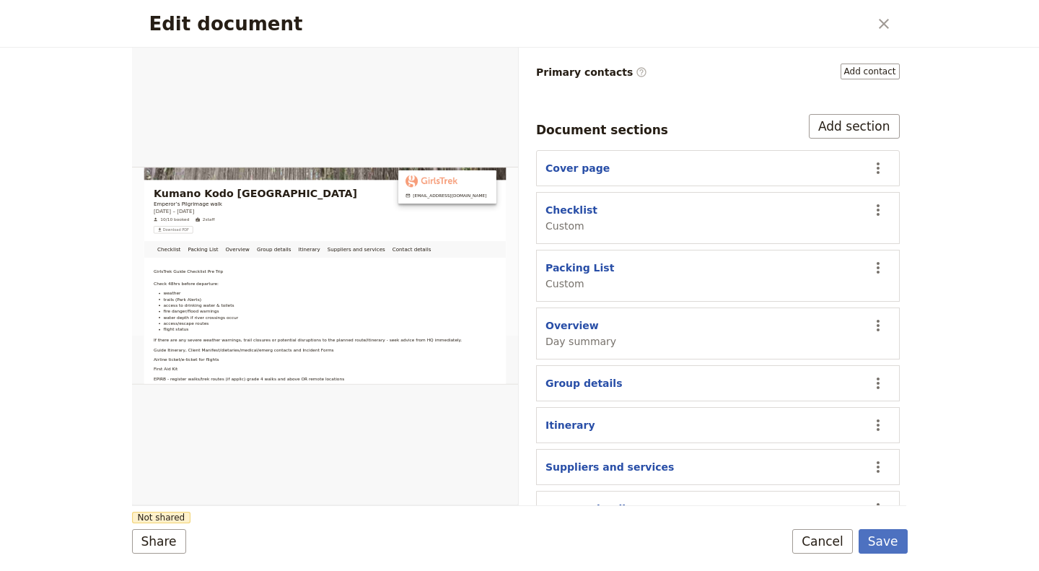
click at [572, 460] on button "Suppliers and services" at bounding box center [610, 467] width 128 height 14
select select "SUPPLIERS_AND_SERVICES"
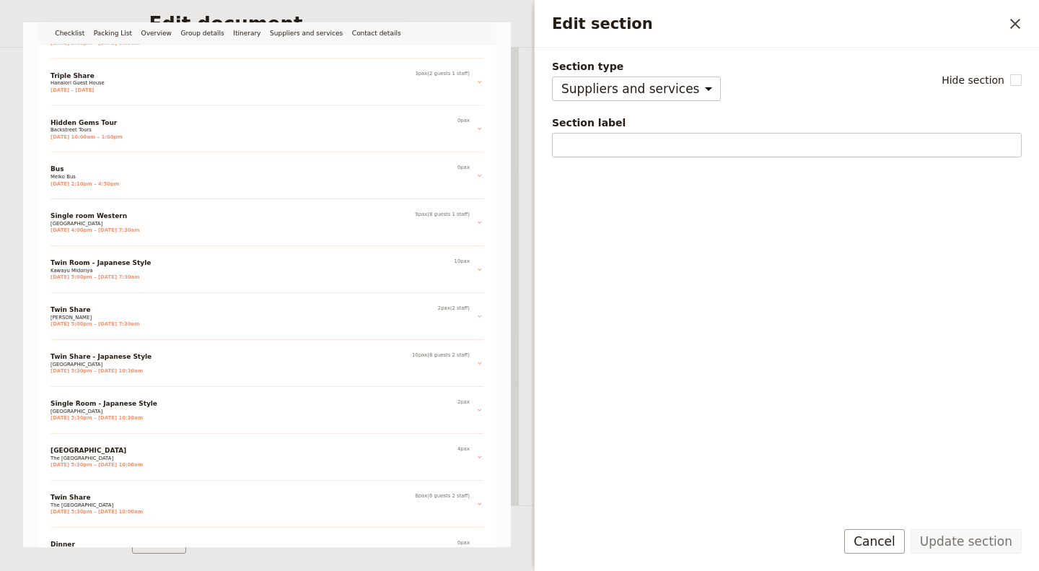
scroll to position [611, 0]
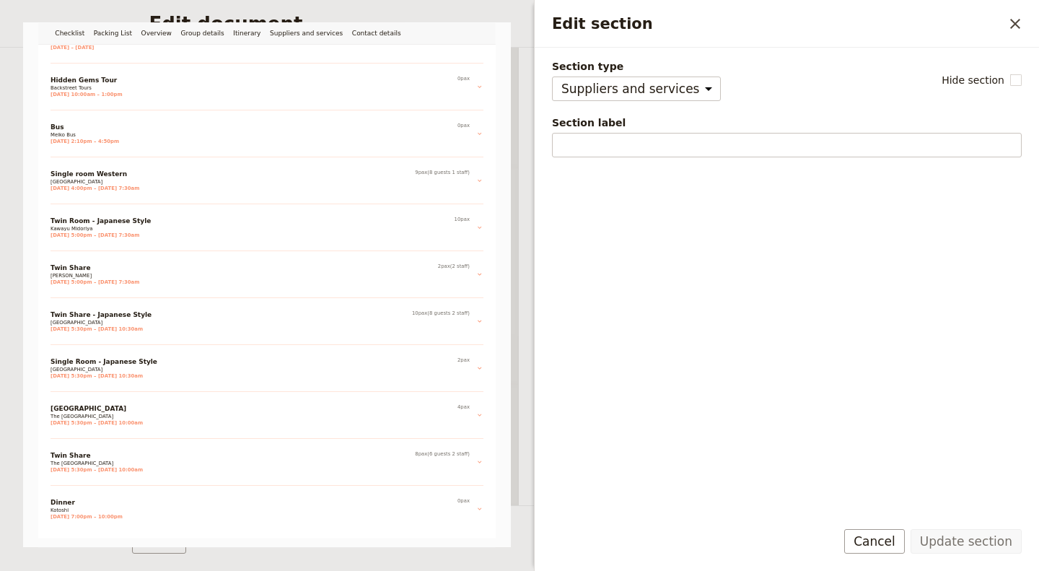
click at [57, 507] on div "Kumano Kodo [GEOGRAPHIC_DATA] Emperor’s Pilgrimage walk [DATE] – [DATE] 10/10 b…" at bounding box center [267, 284] width 488 height 525
click at [664, 84] on select "Cover page Day summary Itinerary Group details Contact details Suppliers and se…" at bounding box center [636, 88] width 169 height 25
click at [73, 414] on div "Kumano Kodo [GEOGRAPHIC_DATA] Emperor’s Pilgrimage walk [DATE] – [DATE] 10/10 b…" at bounding box center [267, 284] width 488 height 525
click at [1013, 22] on icon "Close drawer" at bounding box center [1015, 24] width 10 height 10
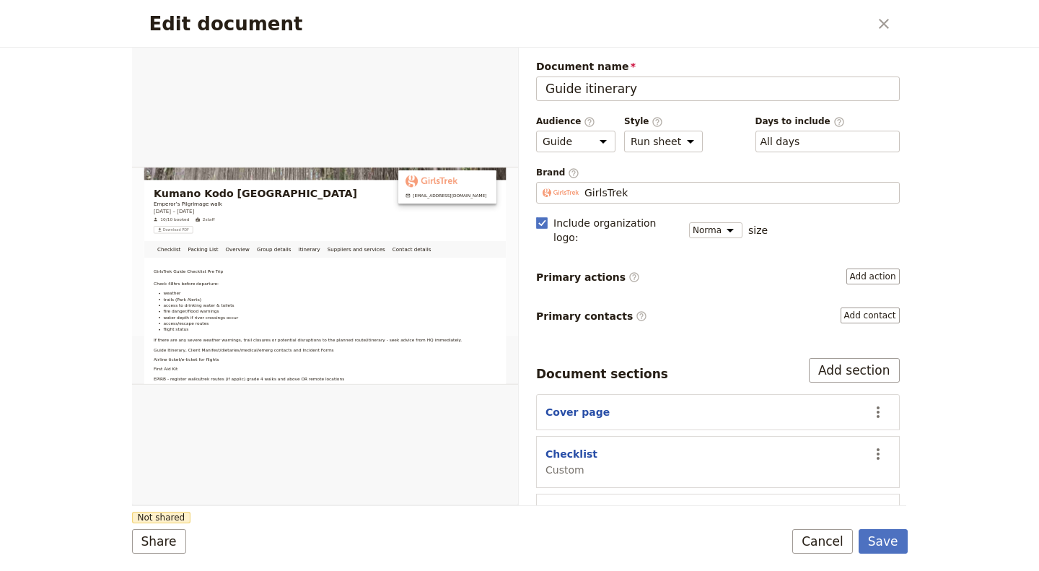
scroll to position [0, 0]
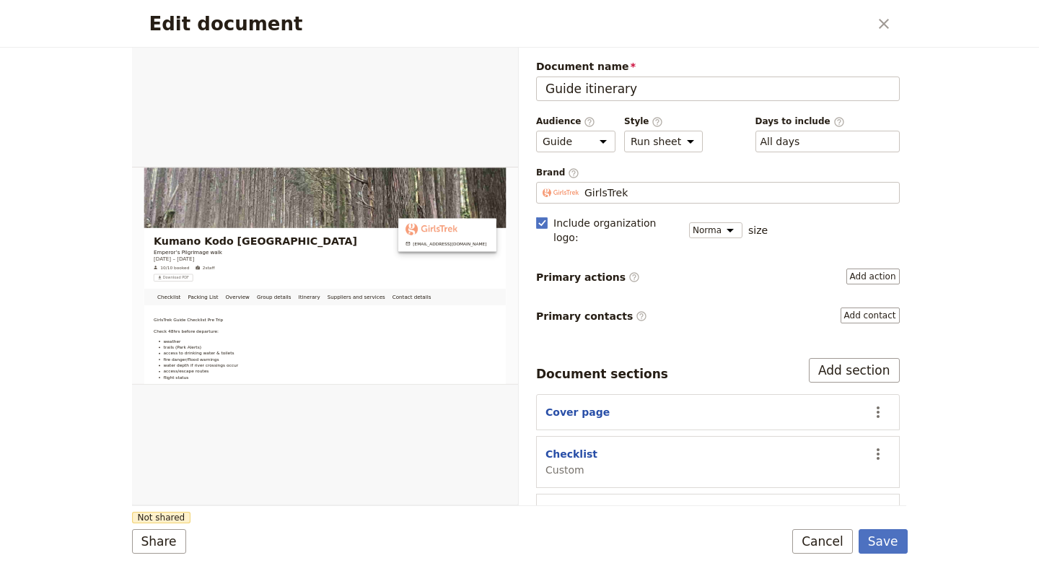
click at [890, 538] on button "Save" at bounding box center [883, 541] width 49 height 25
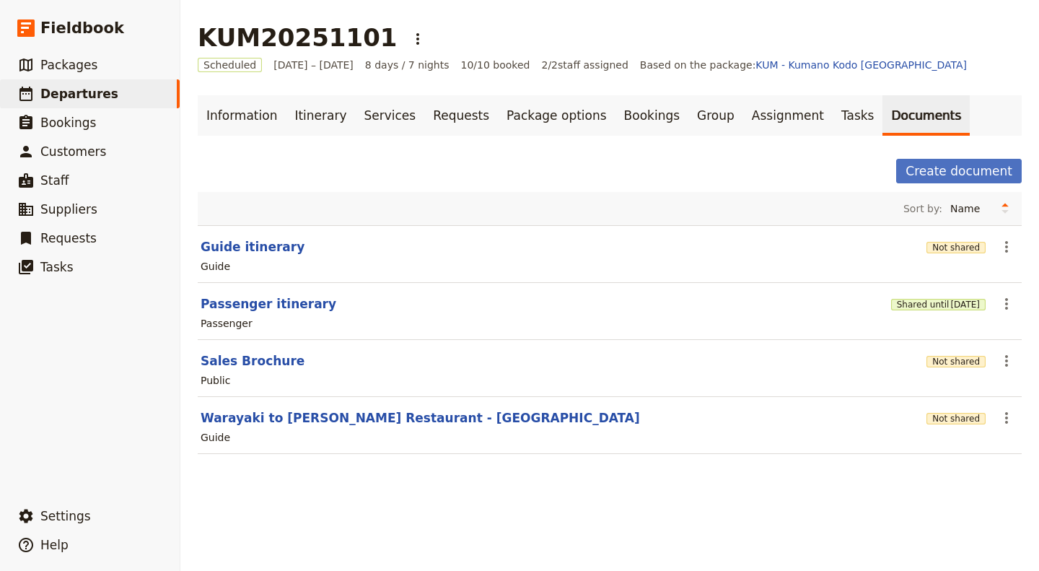
click at [66, 207] on span "Suppliers" at bounding box center [68, 209] width 57 height 14
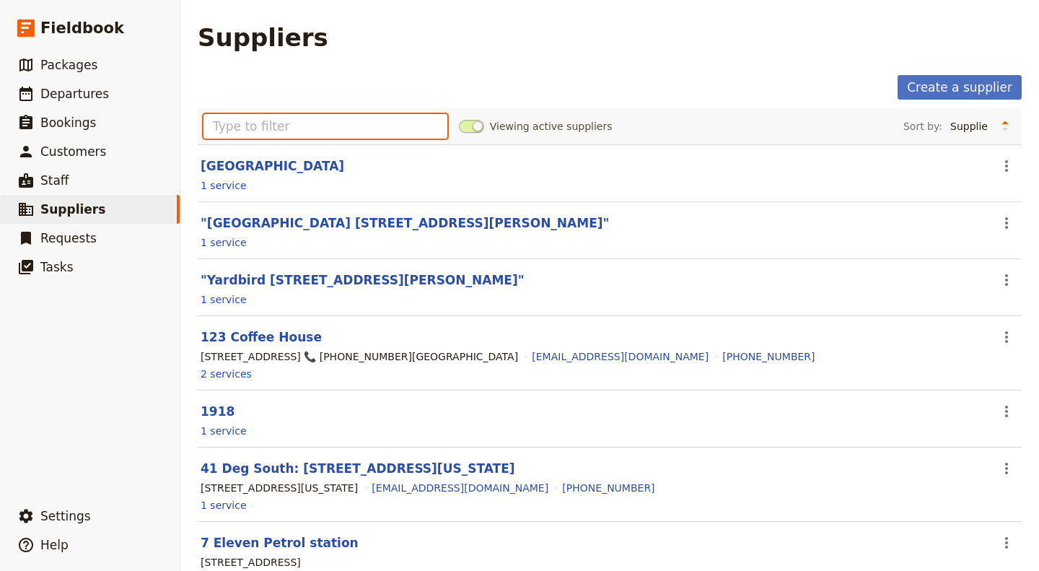
click at [262, 127] on input "text" at bounding box center [326, 126] width 244 height 25
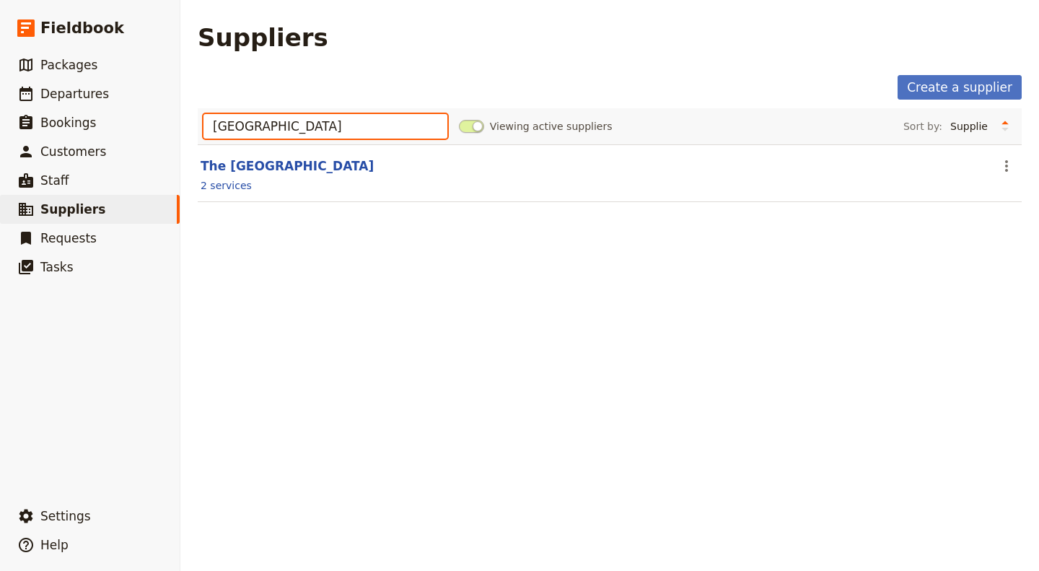
type input "[GEOGRAPHIC_DATA]"
click at [239, 168] on link "The [GEOGRAPHIC_DATA]" at bounding box center [287, 166] width 173 height 14
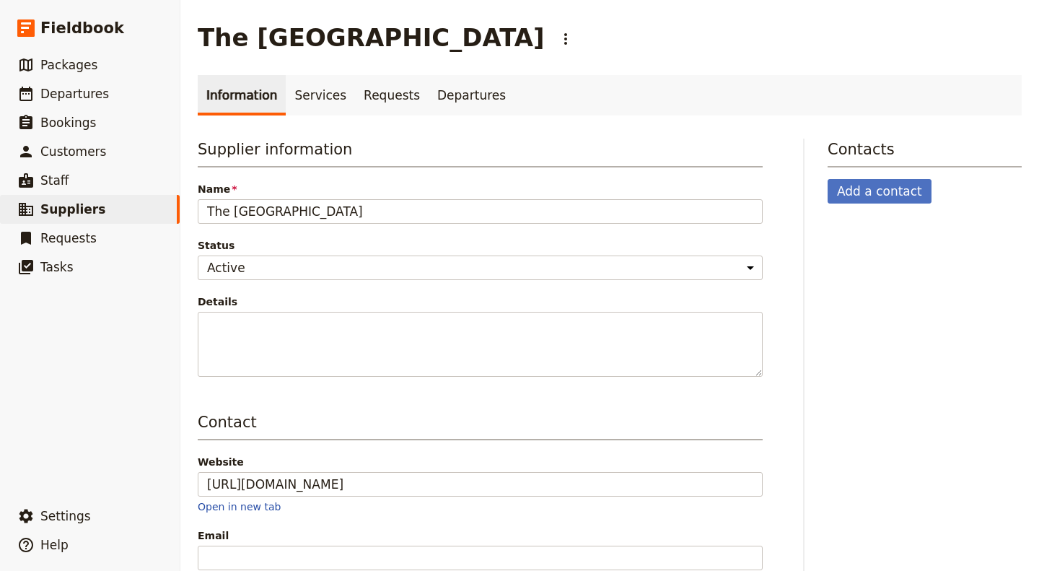
click at [315, 97] on link "Services" at bounding box center [320, 95] width 69 height 40
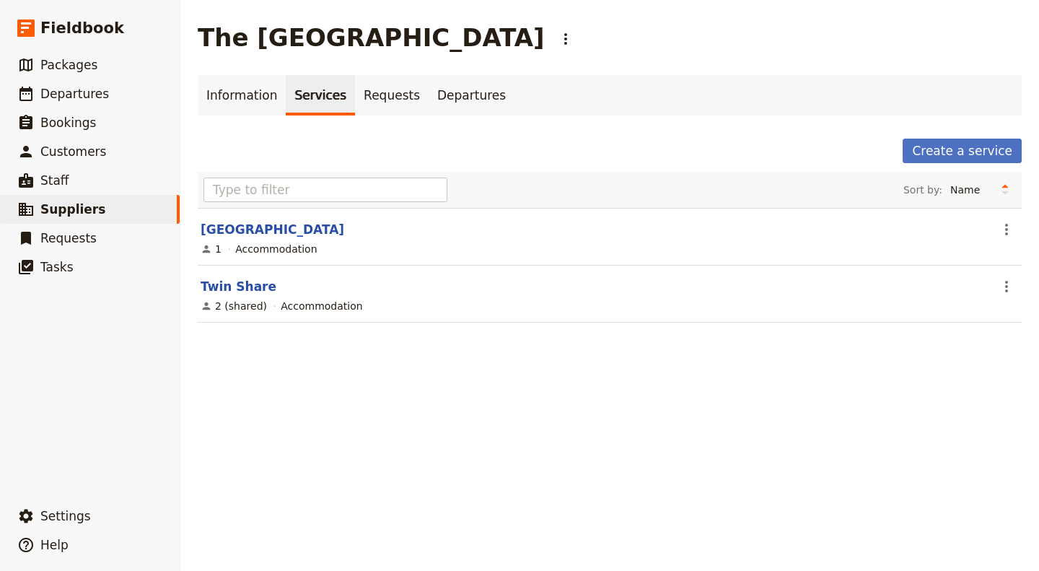
click at [369, 94] on link "Requests" at bounding box center [392, 95] width 74 height 40
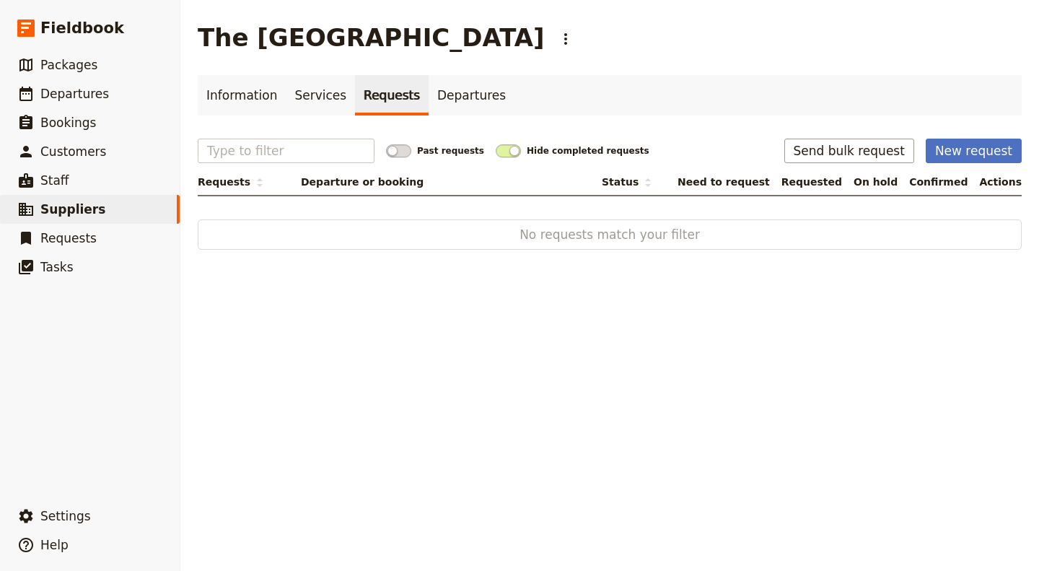
click at [442, 84] on link "Departures" at bounding box center [472, 95] width 86 height 40
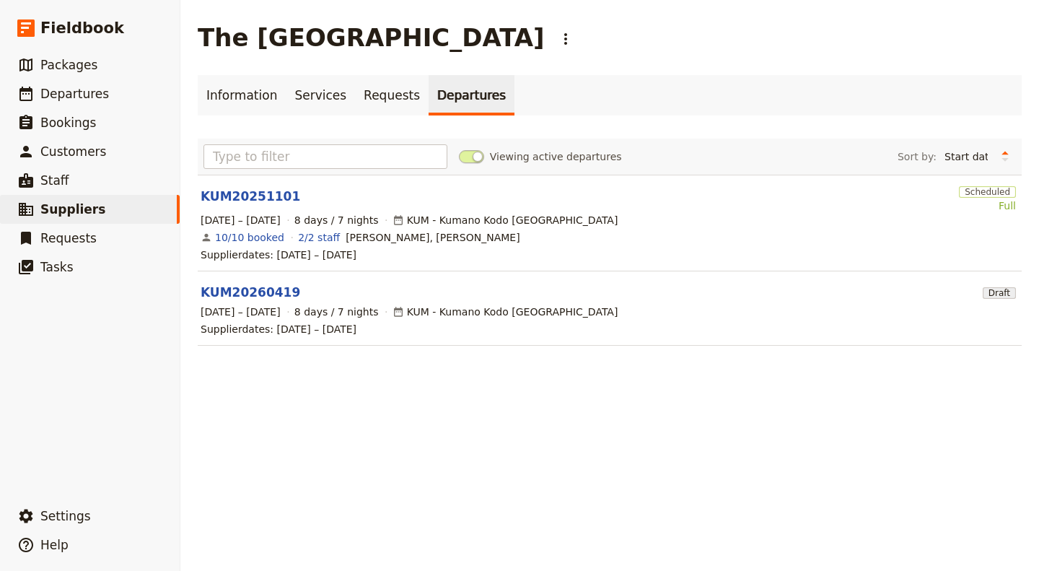
click at [61, 92] on span "Departures" at bounding box center [74, 94] width 69 height 14
